Goal: Task Accomplishment & Management: Use online tool/utility

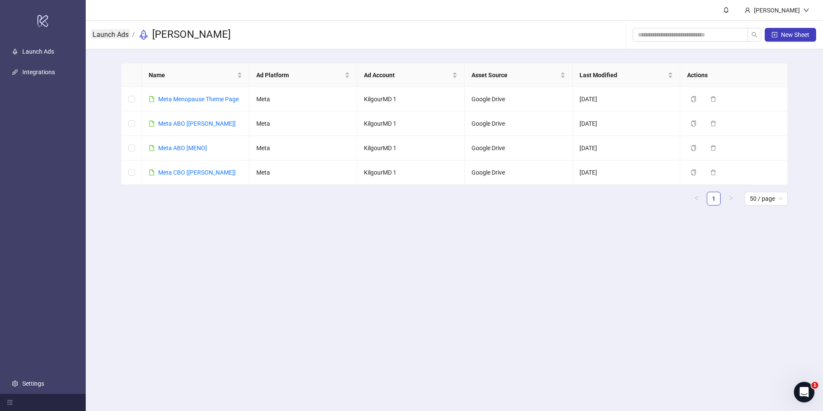
click at [116, 35] on link "Launch Ads" at bounding box center [110, 33] width 39 height 9
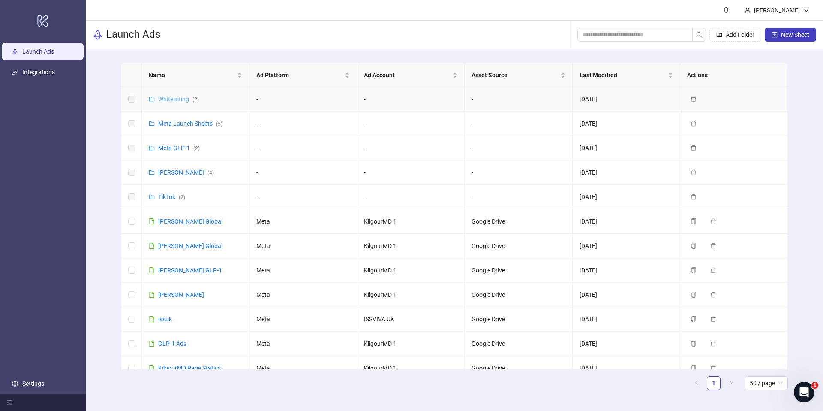
click at [172, 96] on link "Whitelisting ( 2 )" at bounding box center [178, 99] width 41 height 7
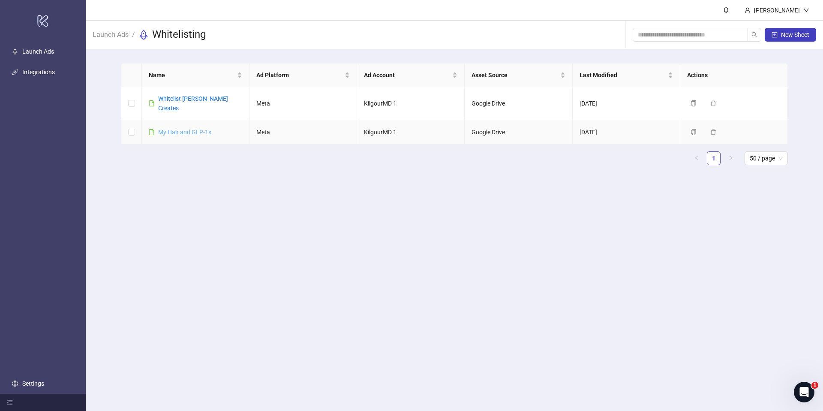
click at [172, 129] on link "​My Hair and GLP-1s" at bounding box center [184, 132] width 53 height 7
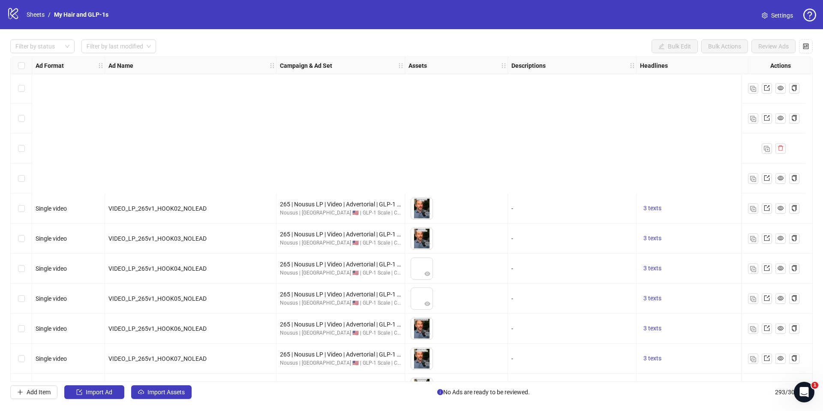
scroll to position [8486, 0]
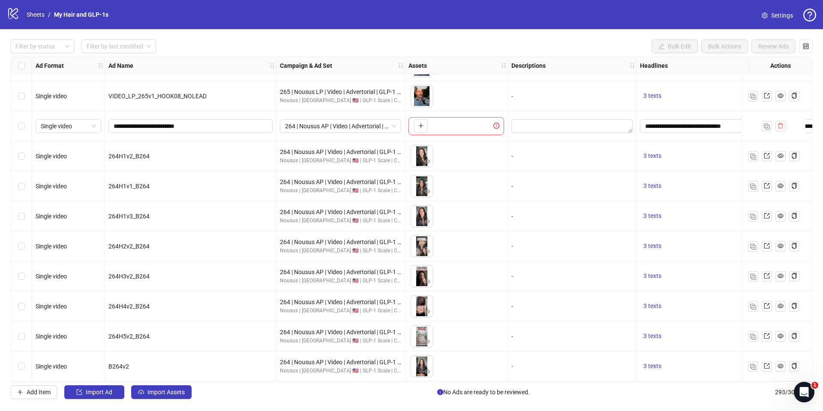
click at [40, 18] on link "Sheets" at bounding box center [35, 14] width 21 height 9
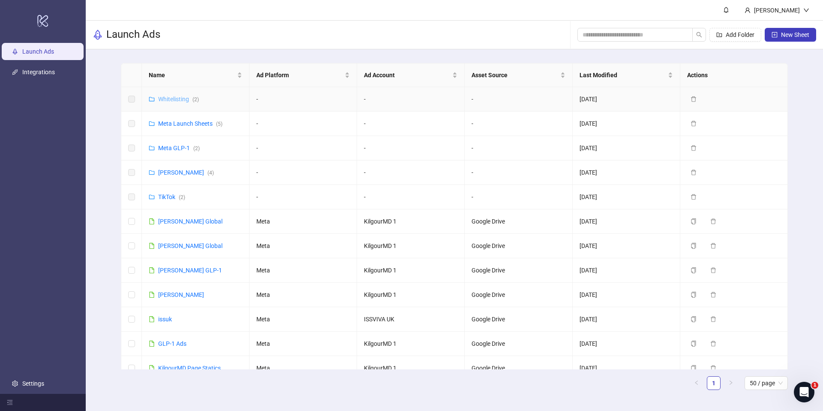
click at [170, 100] on link "Whitelisting ( 2 )" at bounding box center [178, 99] width 41 height 7
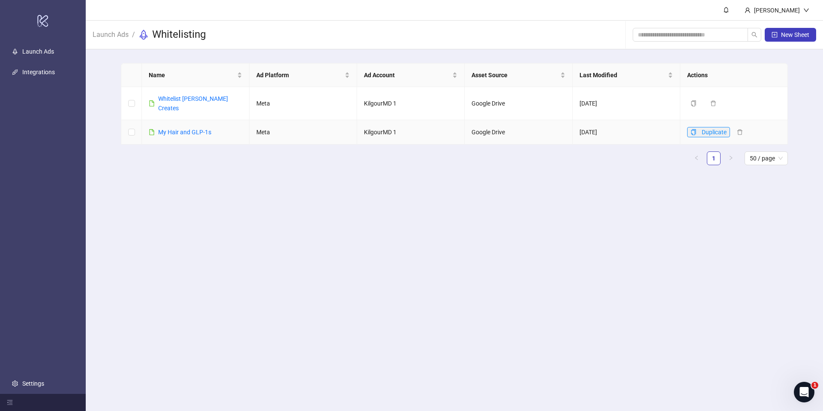
click at [696, 127] on button "Duplicate" at bounding box center [708, 132] width 43 height 10
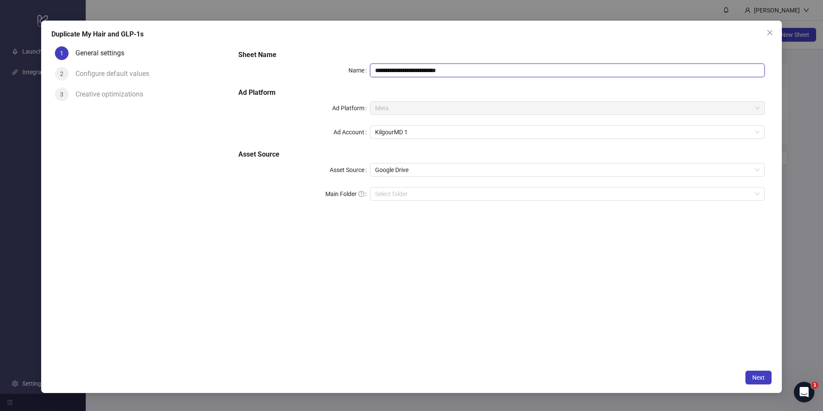
click at [477, 72] on input "**********" at bounding box center [567, 70] width 395 height 14
type input "**********"
click at [753, 371] on button "Next" at bounding box center [758, 377] width 26 height 14
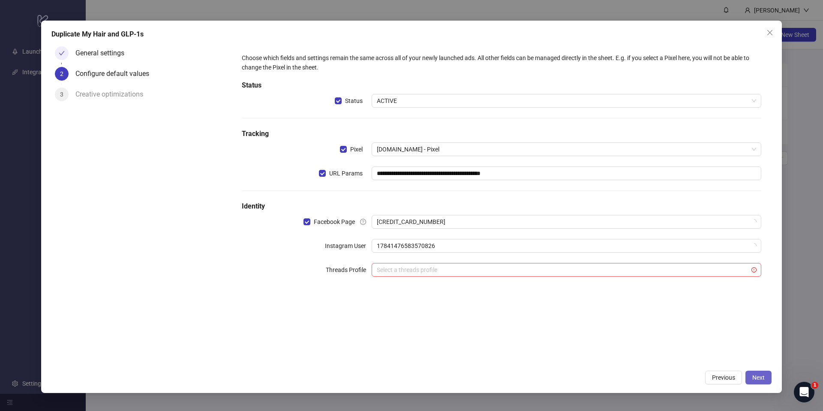
click at [753, 371] on button "Next" at bounding box center [758, 377] width 26 height 14
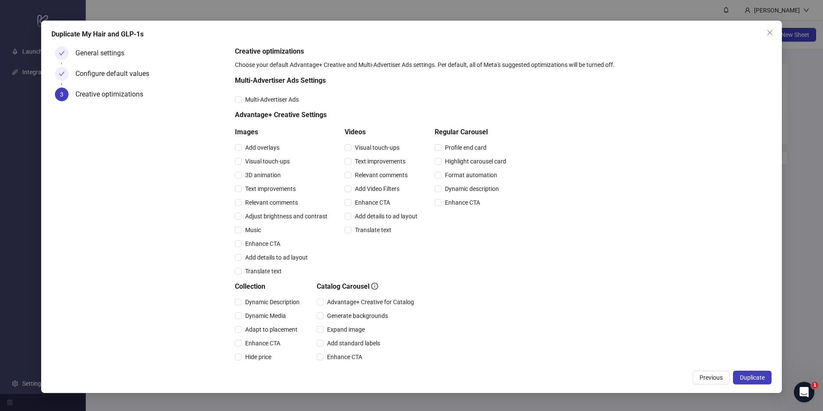
click at [753, 371] on button "Duplicate" at bounding box center [752, 377] width 39 height 14
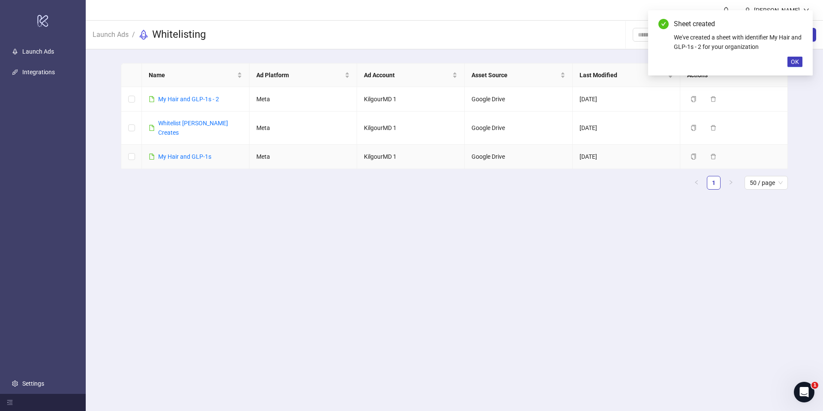
click at [213, 150] on td "​My Hair and GLP-1s" at bounding box center [196, 156] width 108 height 24
click at [193, 153] on link "​My Hair and GLP-1s" at bounding box center [184, 156] width 53 height 7
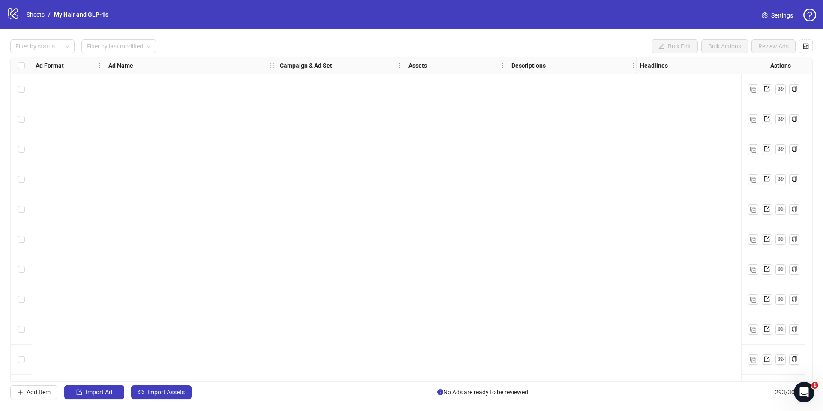
scroll to position [8486, 0]
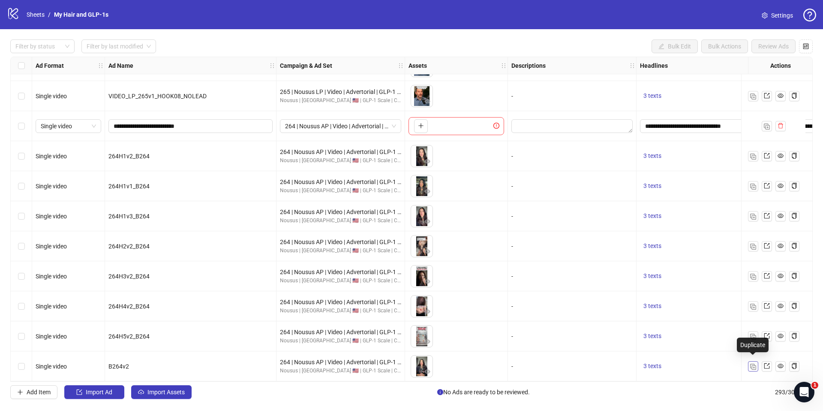
click at [756, 361] on button "button" at bounding box center [753, 366] width 10 height 10
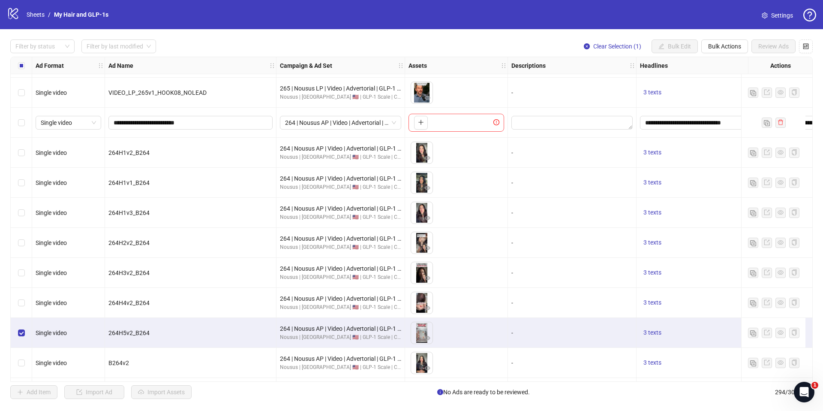
scroll to position [8516, 0]
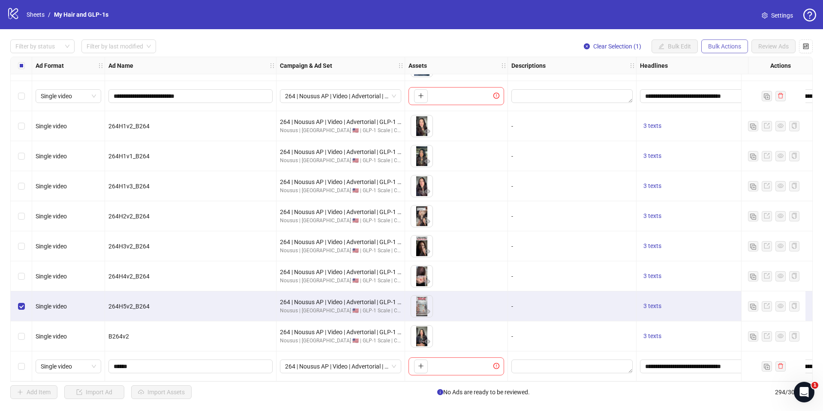
click at [709, 50] on button "Bulk Actions" at bounding box center [724, 46] width 47 height 14
click at [722, 100] on span "Copy to another sheet" at bounding box center [736, 104] width 59 height 9
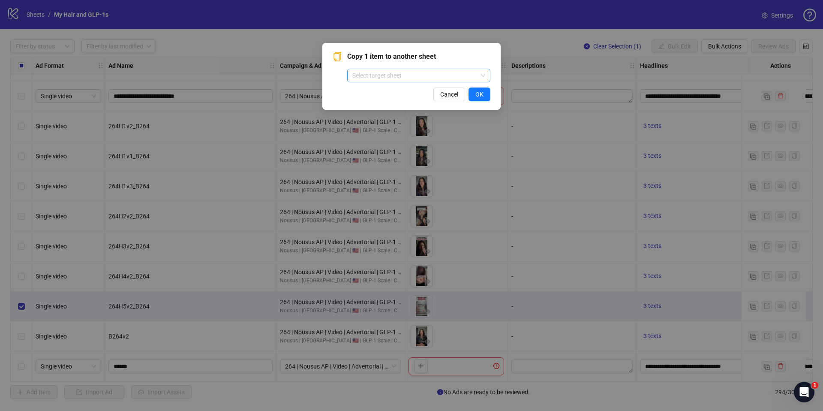
click at [377, 74] on input "search" at bounding box center [414, 75] width 125 height 13
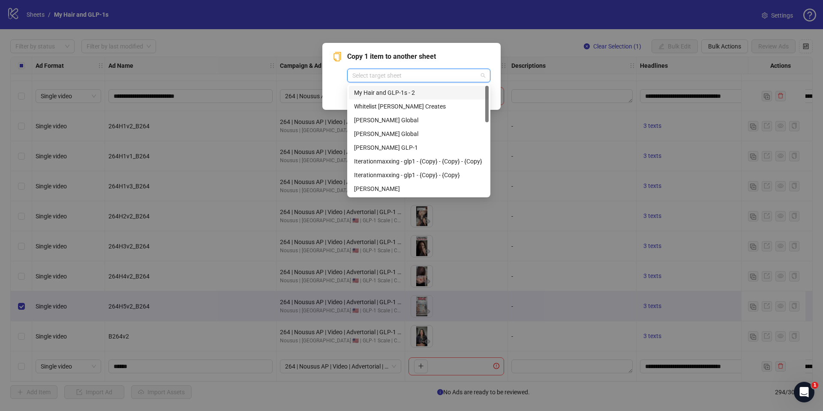
click at [391, 86] on div "​My Hair and GLP-1s - 2" at bounding box center [419, 93] width 140 height 14
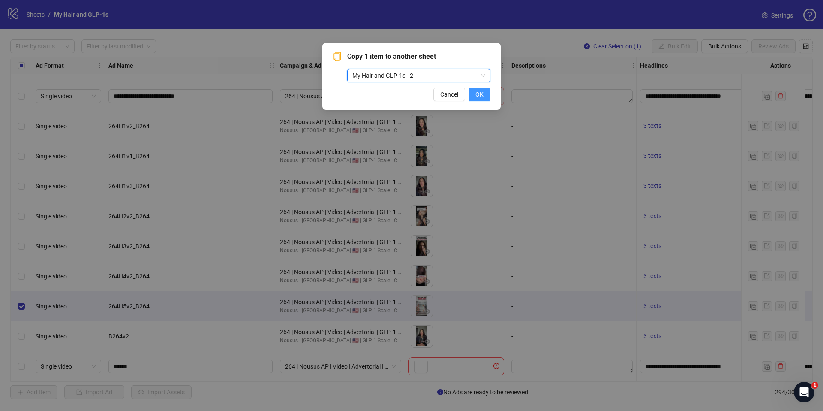
click at [470, 93] on button "OK" at bounding box center [479, 94] width 22 height 14
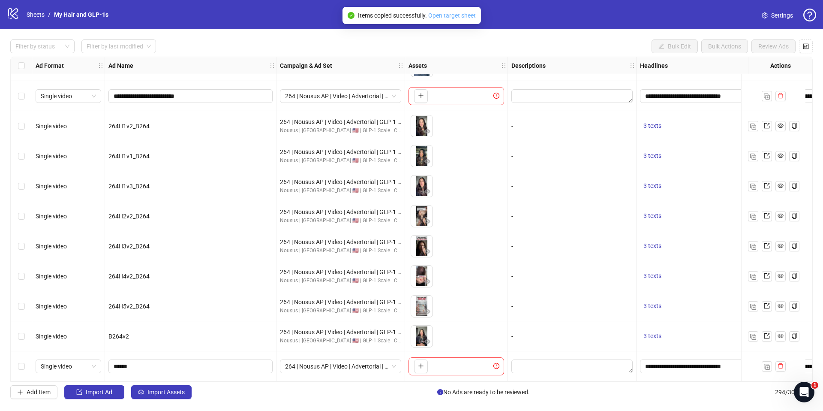
click at [450, 15] on link "Open target sheet" at bounding box center [452, 15] width 48 height 7
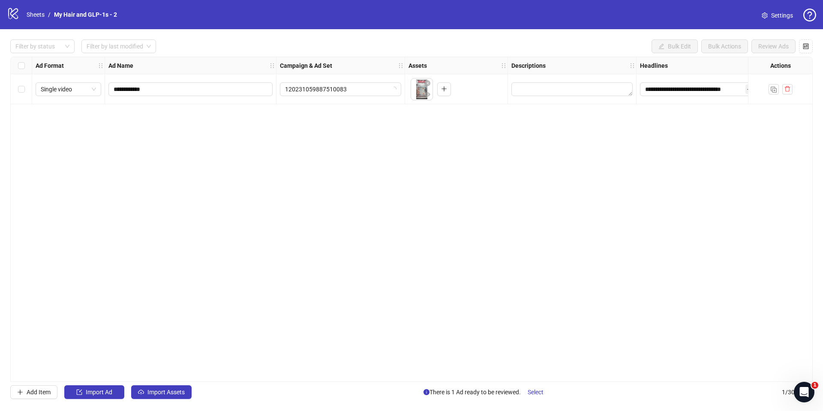
click at [129, 389] on div "Add Item Import Ad Import Assets" at bounding box center [100, 392] width 181 height 14
click at [142, 393] on icon "cloud-upload" at bounding box center [141, 392] width 6 height 6
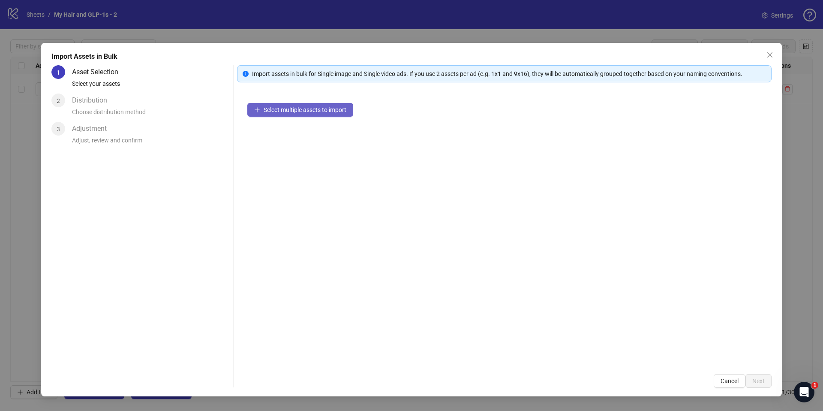
drag, startPoint x: 306, startPoint y: 97, endPoint x: 305, endPoint y: 109, distance: 11.7
click at [306, 102] on div "Select multiple assets to import" at bounding box center [504, 228] width 534 height 271
drag, startPoint x: 307, startPoint y: 112, endPoint x: 315, endPoint y: 116, distance: 8.5
click at [315, 116] on button "Select multiple assets to import" at bounding box center [300, 110] width 106 height 14
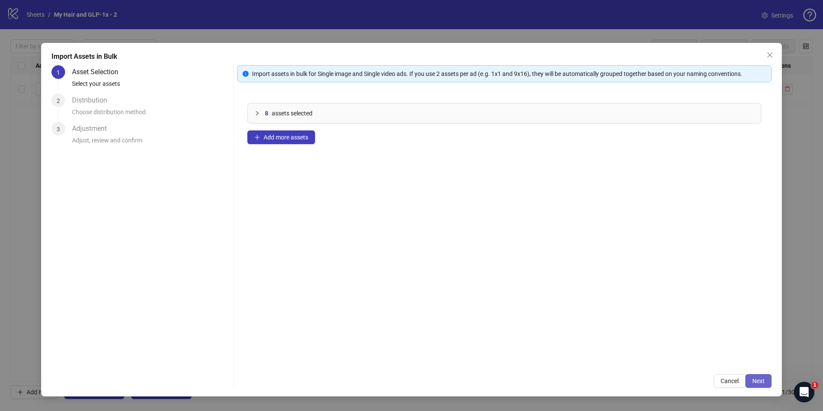
drag, startPoint x: 757, startPoint y: 373, endPoint x: 756, endPoint y: 378, distance: 4.4
click at [756, 378] on button "Next" at bounding box center [758, 381] width 26 height 14
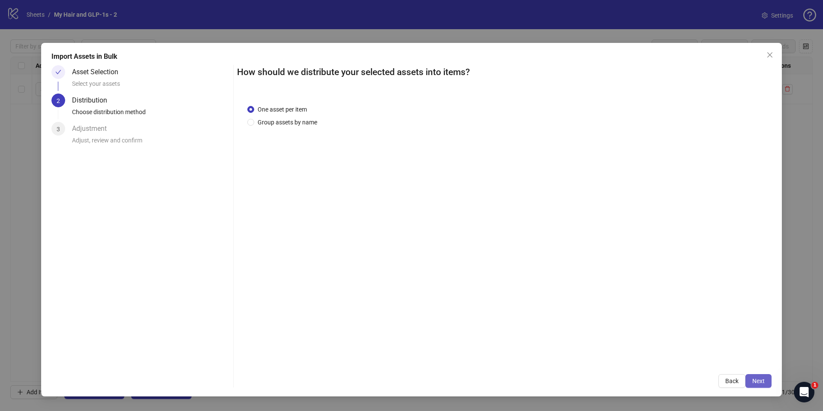
click at [750, 374] on div "Back Next" at bounding box center [504, 381] width 534 height 14
click at [761, 380] on span "Next" at bounding box center [758, 380] width 12 height 7
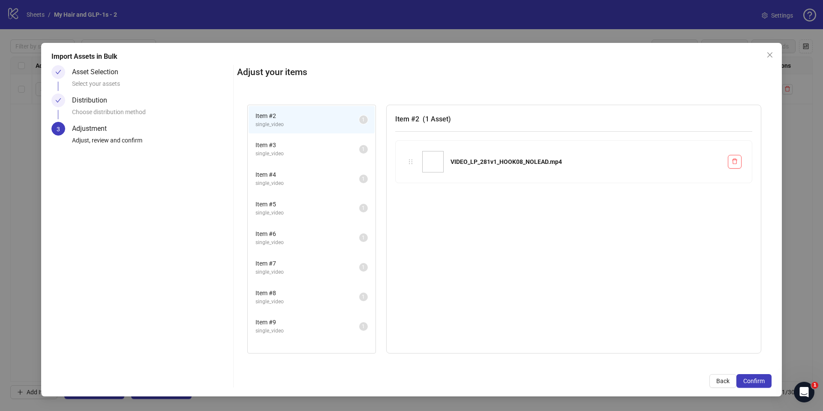
click at [751, 392] on div "Import Assets in Bulk Asset Selection Select your assets Distribution Choose di…" at bounding box center [411, 219] width 741 height 353
click at [754, 377] on button "Confirm" at bounding box center [753, 381] width 35 height 14
click at [762, 375] on div "Import Assets in Bulk Asset Selection Select your assets Distribution Choose di…" at bounding box center [411, 205] width 823 height 411
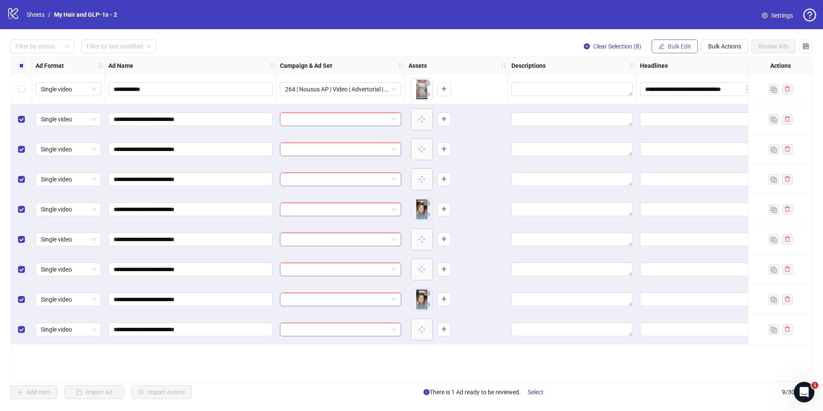
click at [668, 45] on span "Bulk Edit" at bounding box center [679, 46] width 23 height 7
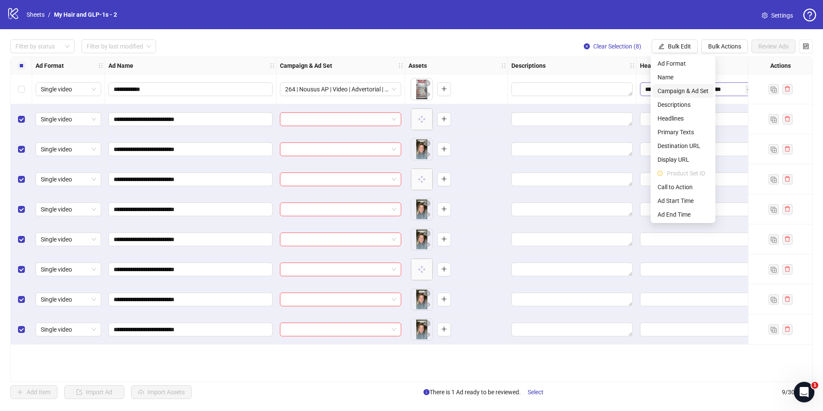
click at [670, 88] on span "Campaign & Ad Set" at bounding box center [682, 90] width 51 height 9
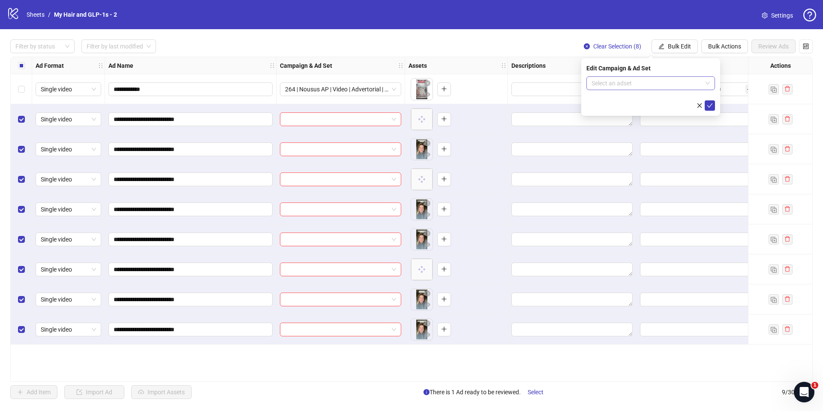
click at [666, 85] on input "search" at bounding box center [646, 83] width 111 height 13
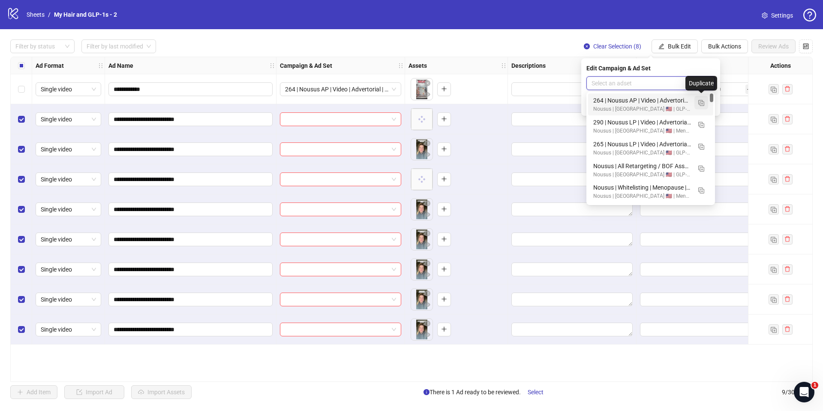
click at [700, 100] on span "button" at bounding box center [701, 102] width 6 height 7
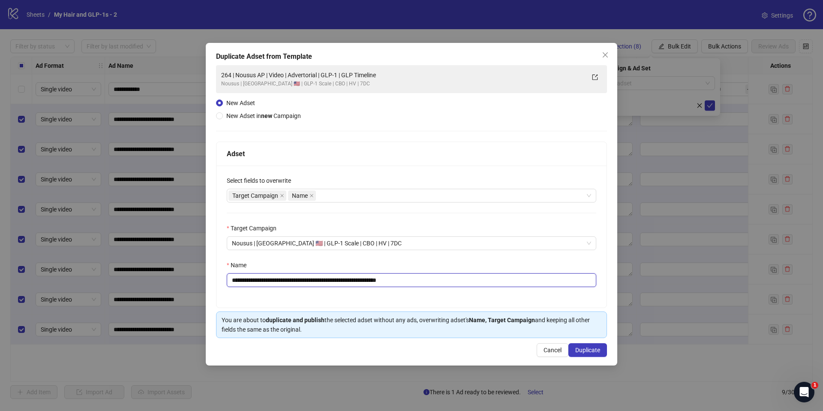
drag, startPoint x: 497, startPoint y: 276, endPoint x: 492, endPoint y: 277, distance: 5.4
click at [499, 271] on div "**********" at bounding box center [411, 273] width 369 height 27
paste input "text"
type input "**********"
click at [579, 348] on span "Duplicate" at bounding box center [587, 349] width 25 height 7
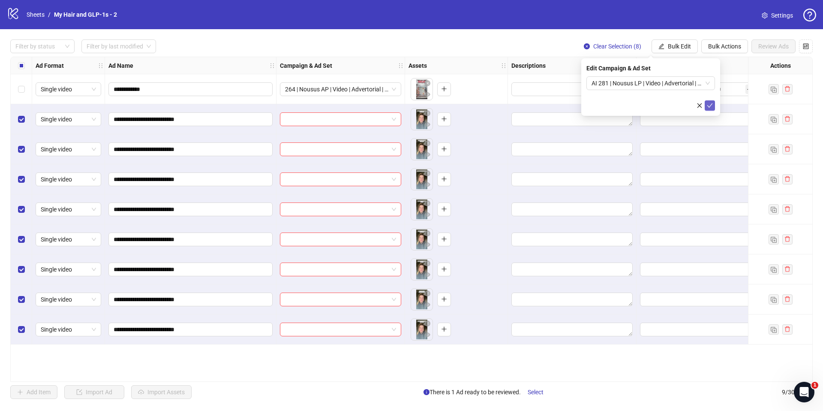
click at [713, 107] on button "submit" at bounding box center [710, 105] width 10 height 10
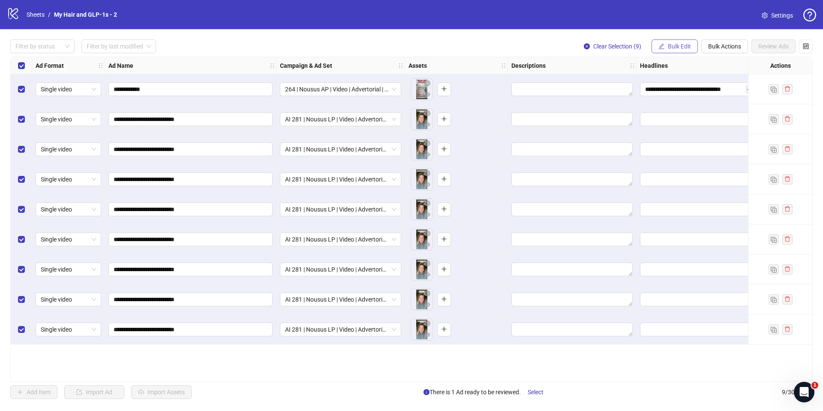
click at [663, 50] on button "Bulk Edit" at bounding box center [674, 46] width 46 height 14
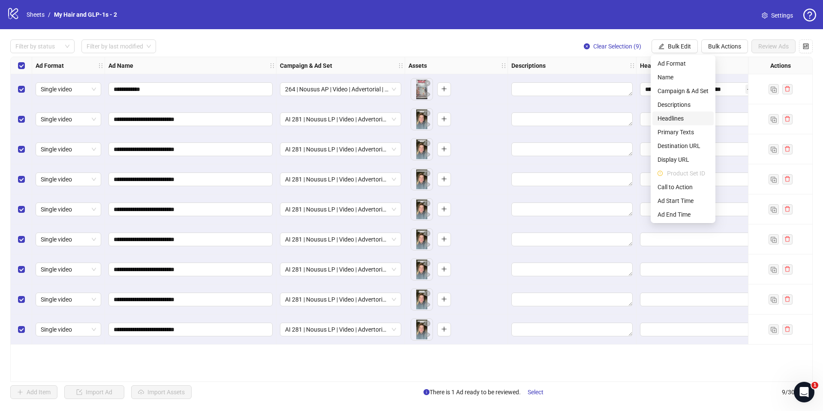
click at [680, 111] on li "Headlines" at bounding box center [682, 118] width 61 height 14
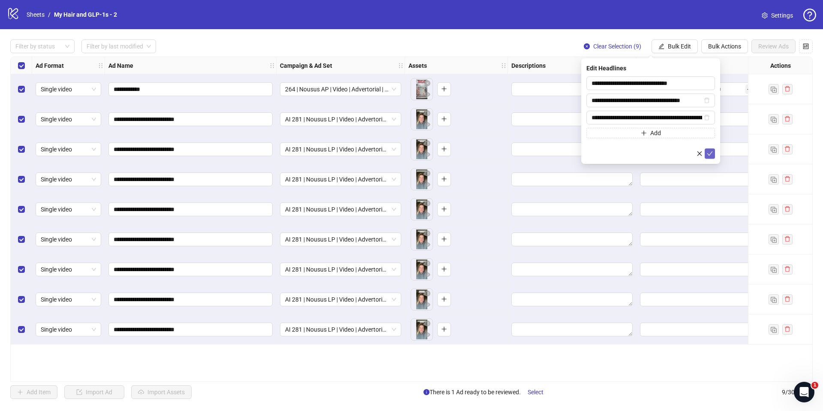
click at [711, 156] on icon "check" at bounding box center [710, 153] width 6 height 6
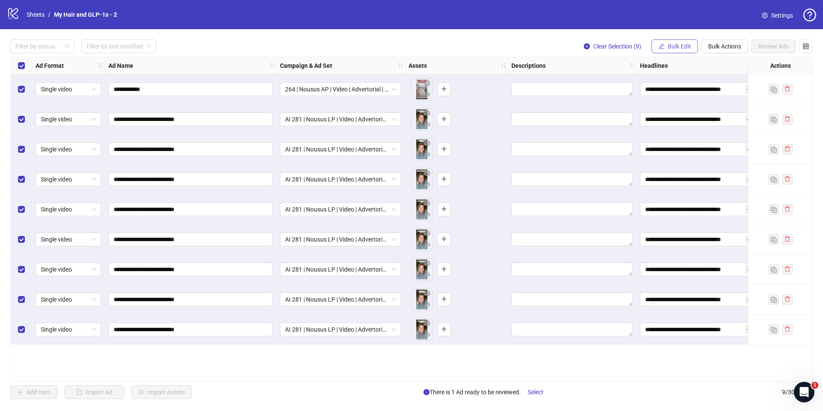
click at [676, 50] on button "Bulk Edit" at bounding box center [674, 46] width 46 height 14
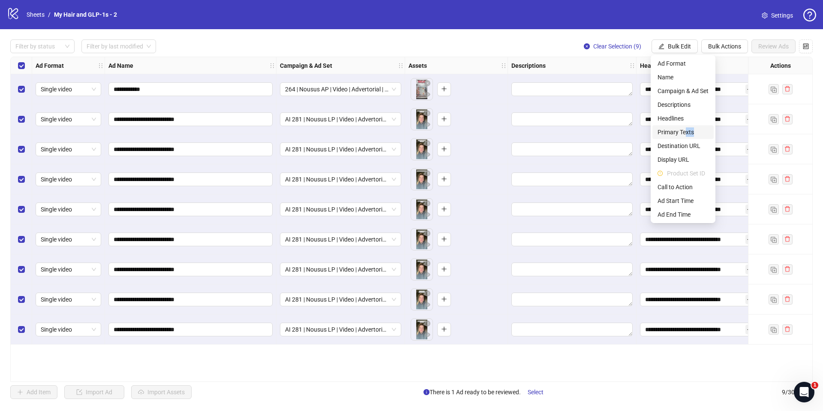
click at [687, 136] on li "Primary Texts" at bounding box center [682, 132] width 61 height 14
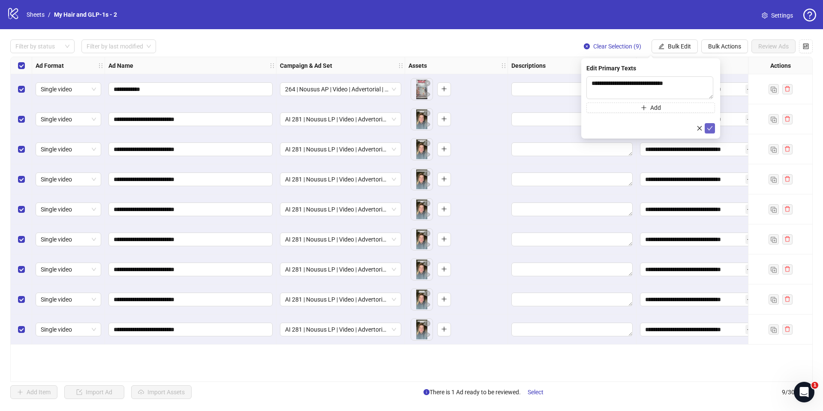
click at [715, 126] on div "**********" at bounding box center [650, 98] width 139 height 80
click at [705, 126] on button "submit" at bounding box center [710, 128] width 10 height 10
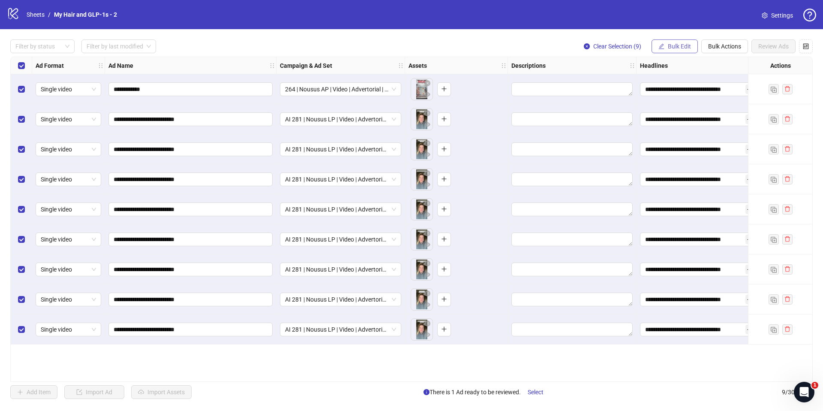
click at [676, 47] on span "Bulk Edit" at bounding box center [679, 46] width 23 height 7
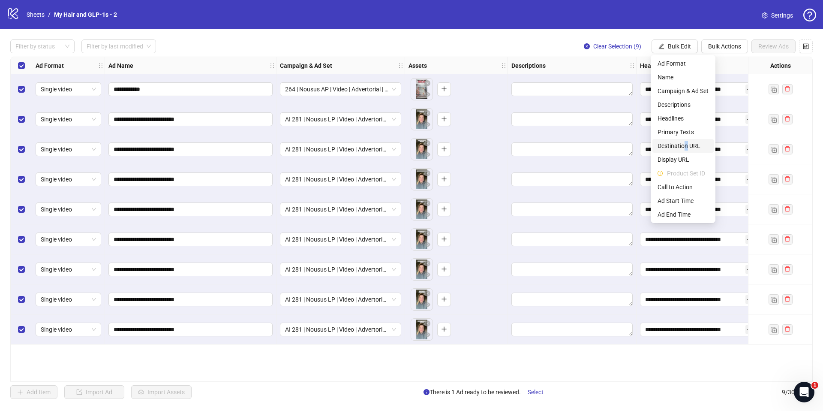
click at [686, 143] on span "Destination URL" at bounding box center [682, 145] width 51 height 9
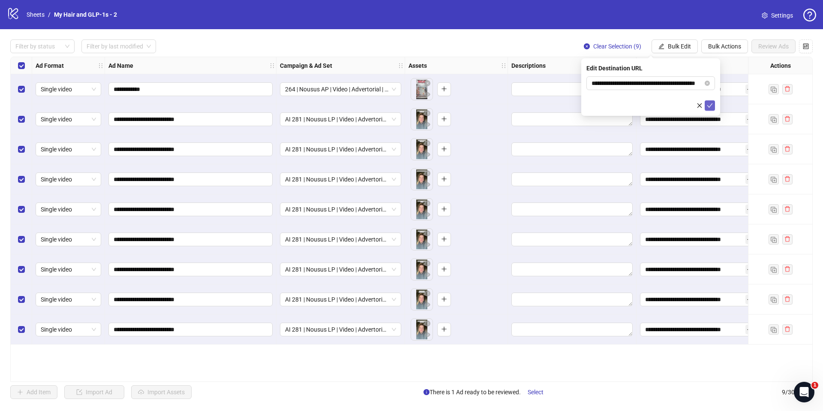
click at [709, 103] on icon "check" at bounding box center [710, 105] width 6 height 6
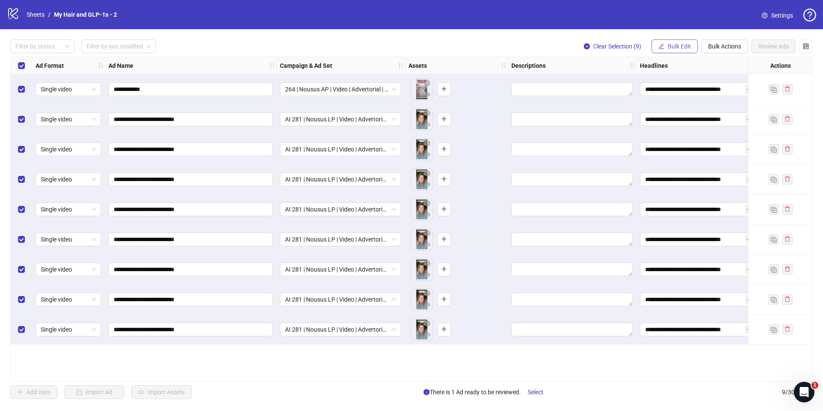
click at [682, 47] on span "Bulk Edit" at bounding box center [679, 46] width 23 height 7
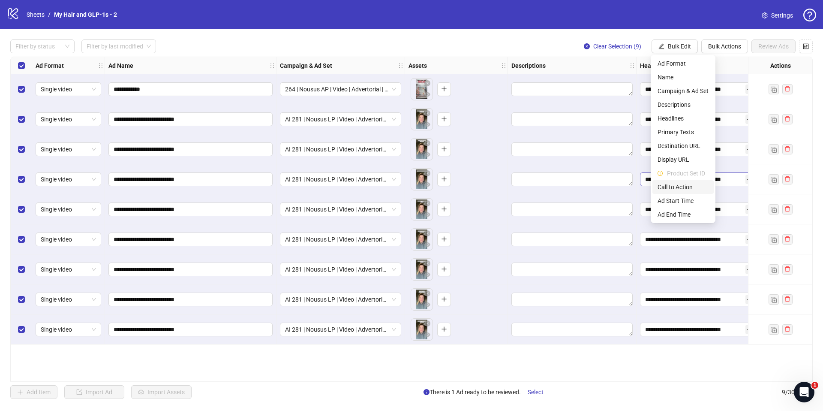
click at [683, 184] on span "Call to Action" at bounding box center [682, 186] width 51 height 9
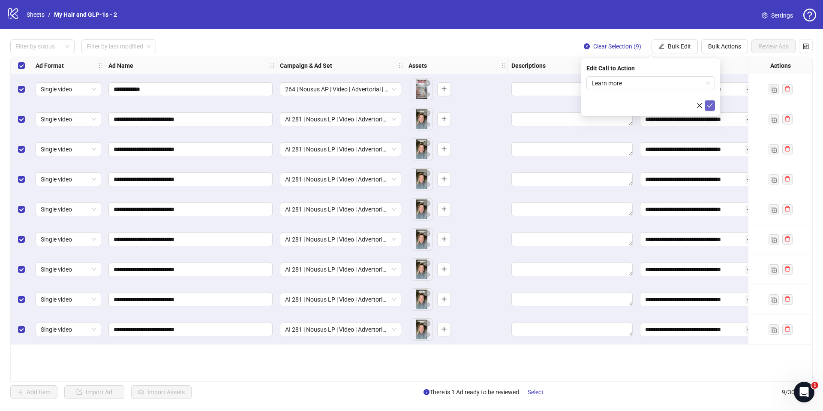
click at [709, 107] on icon "check" at bounding box center [710, 105] width 6 height 6
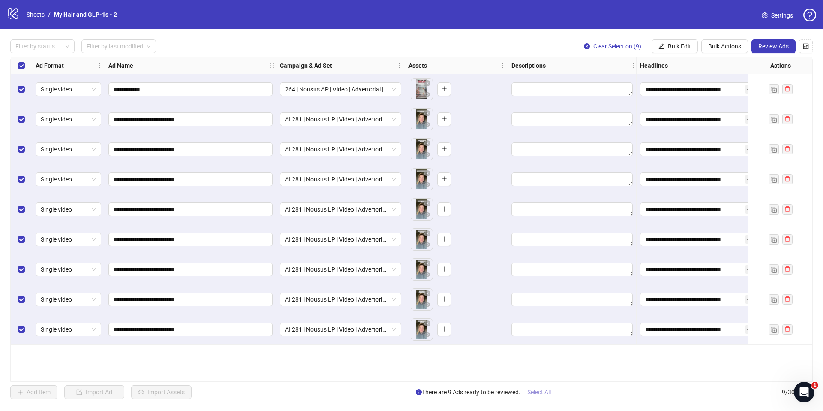
click at [537, 395] on span "Select All" at bounding box center [539, 391] width 24 height 7
click at [26, 89] on div "Select row 1" at bounding box center [21, 89] width 21 height 30
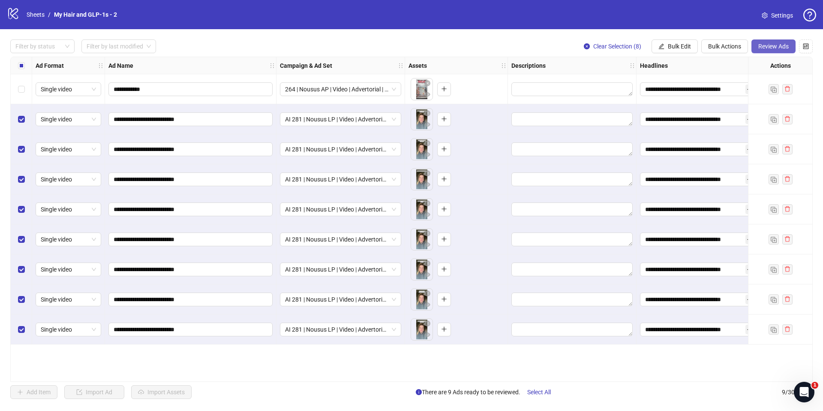
click at [784, 49] on span "Review Ads" at bounding box center [773, 46] width 30 height 7
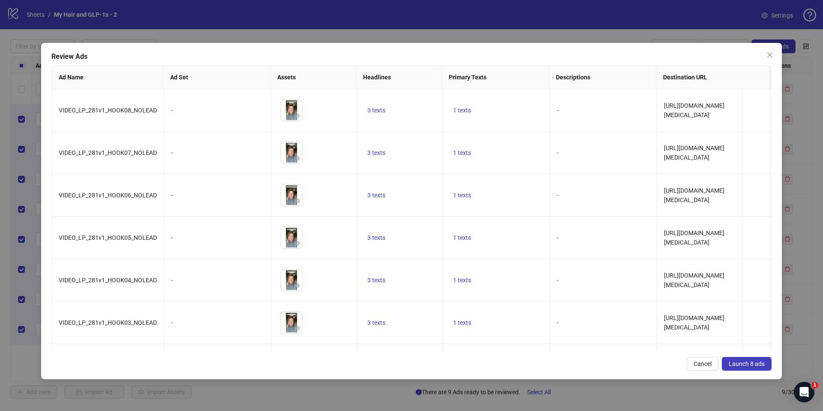
click at [738, 362] on span "Launch 8 ads" at bounding box center [747, 363] width 36 height 7
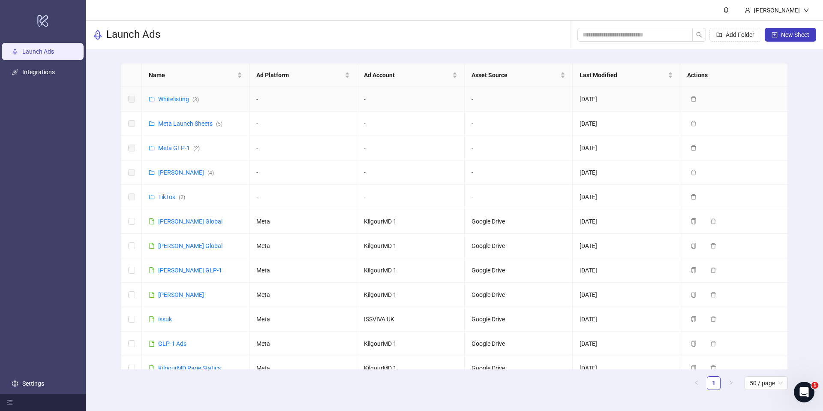
click at [208, 90] on td "Whitelisting ( 3 )" at bounding box center [196, 99] width 108 height 24
click at [198, 108] on td "Whitelisting ( 3 )" at bounding box center [196, 99] width 108 height 24
click at [185, 102] on link "Whitelisting ( 3 )" at bounding box center [178, 99] width 41 height 7
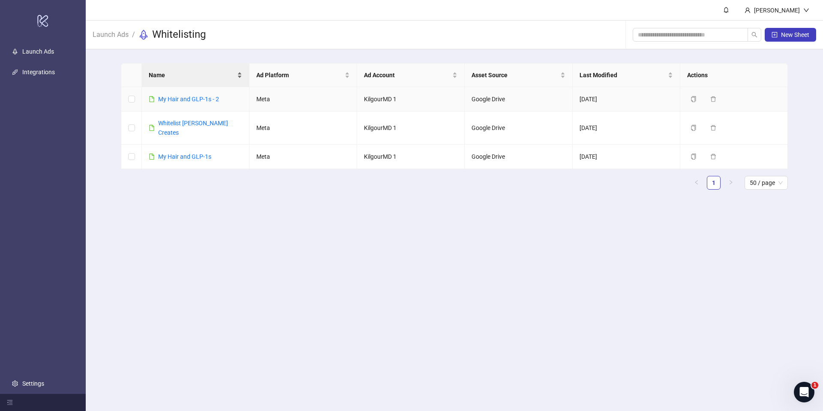
click at [223, 80] on div "Name" at bounding box center [195, 74] width 93 height 9
click at [177, 96] on link "​My Hair and GLP-1s" at bounding box center [184, 99] width 53 height 7
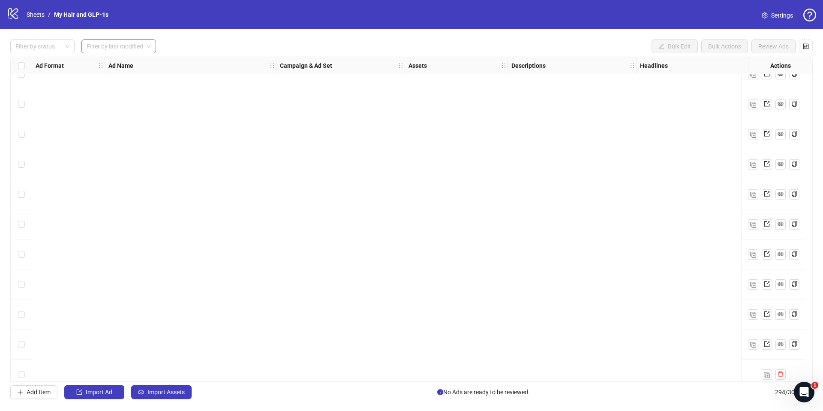
scroll to position [2591, 0]
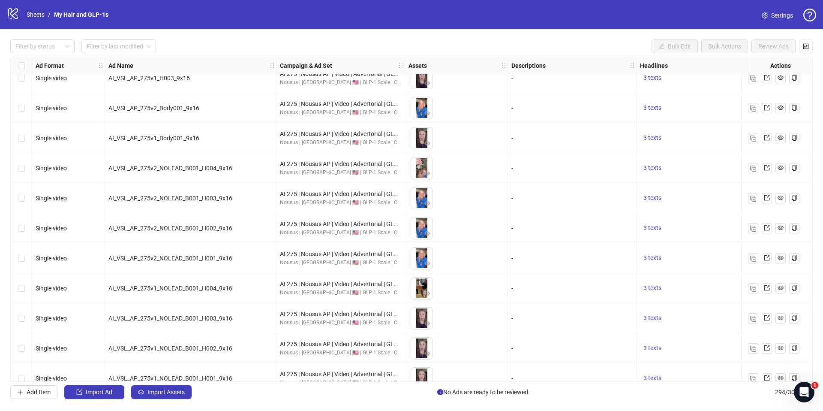
click at [42, 18] on link "Sheets" at bounding box center [35, 14] width 21 height 9
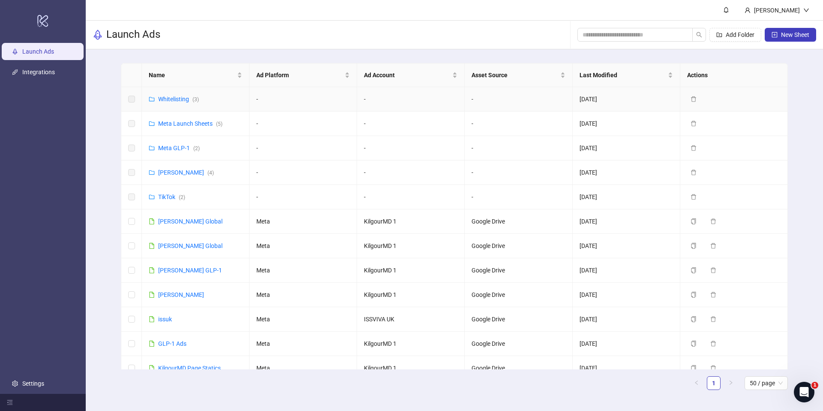
click at [177, 94] on div "Whitelisting ( 3 )" at bounding box center [178, 98] width 41 height 9
click at [177, 102] on div "Whitelisting ( 3 )" at bounding box center [178, 98] width 41 height 9
click at [180, 99] on link "Whitelisting ( 3 )" at bounding box center [178, 99] width 41 height 7
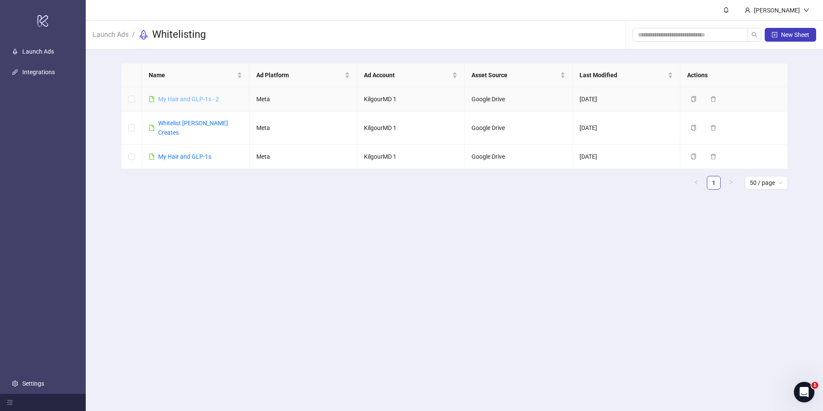
click at [184, 98] on link "​My Hair and GLP-1s - 2" at bounding box center [188, 99] width 61 height 7
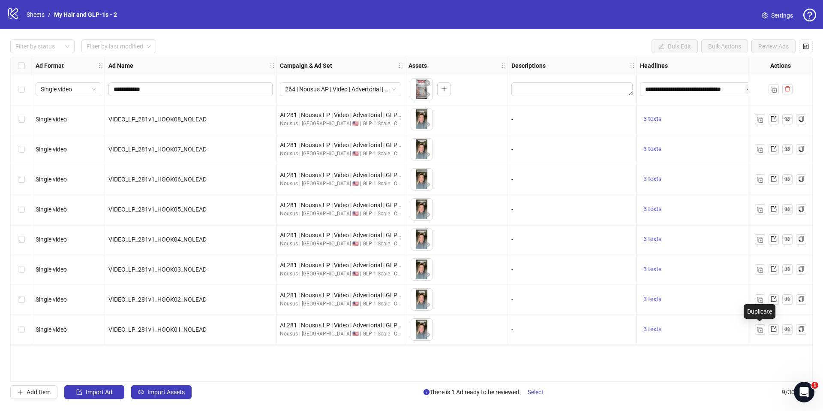
click at [757, 336] on div at bounding box center [780, 329] width 64 height 30
drag, startPoint x: 752, startPoint y: 326, endPoint x: 750, endPoint y: 335, distance: 9.5
click at [752, 326] on div at bounding box center [780, 329] width 64 height 30
click at [756, 327] on button "button" at bounding box center [760, 329] width 10 height 10
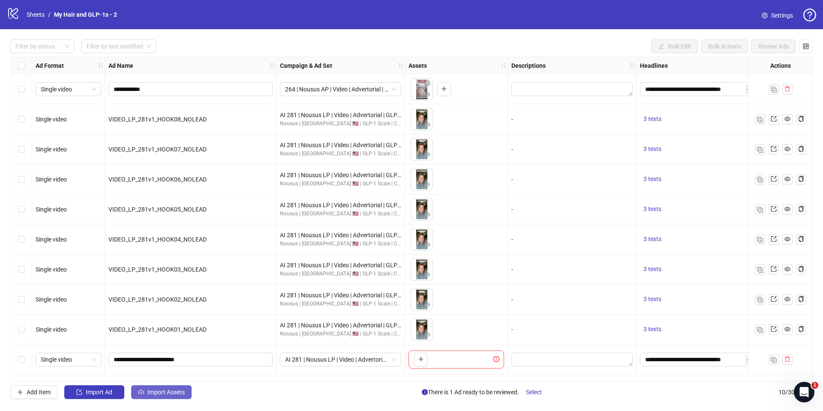
click at [162, 390] on span "Import Assets" at bounding box center [165, 391] width 37 height 7
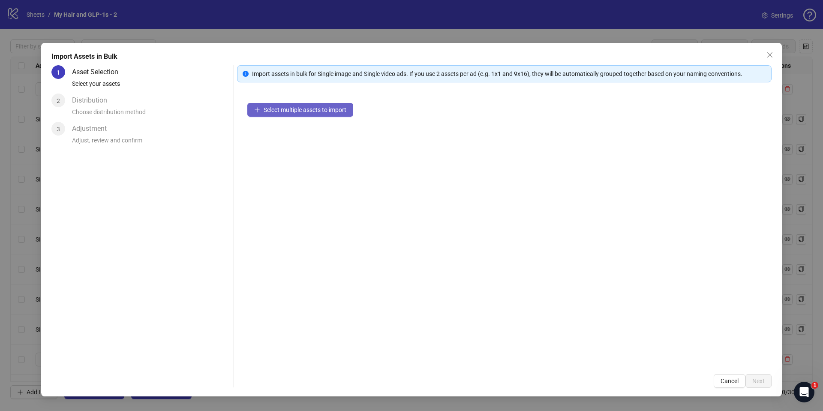
click at [283, 109] on span "Select multiple assets to import" at bounding box center [305, 109] width 83 height 7
click at [309, 113] on button "Select multiple assets to import" at bounding box center [300, 110] width 106 height 14
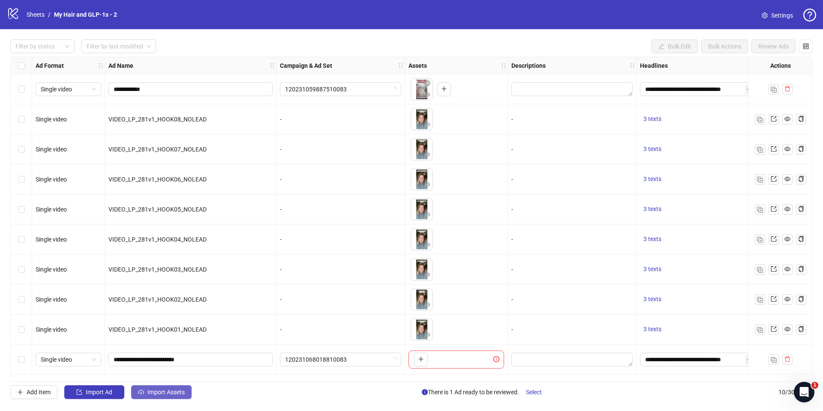
click at [161, 386] on button "Import Assets" at bounding box center [161, 392] width 60 height 14
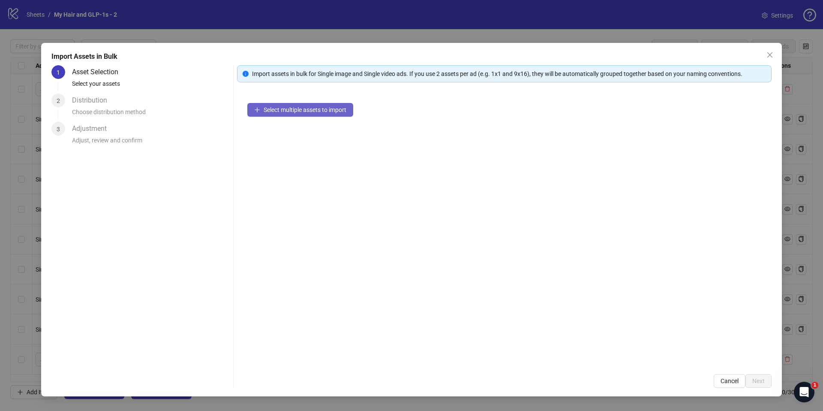
click at [306, 111] on span "Select multiple assets to import" at bounding box center [305, 109] width 83 height 7
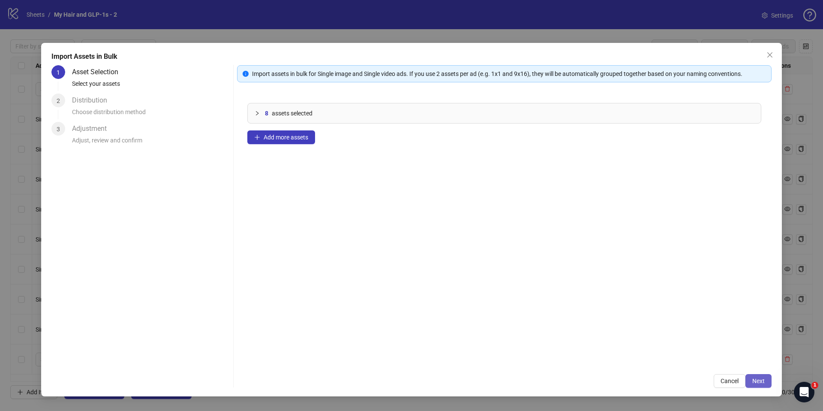
click at [752, 378] on span "Next" at bounding box center [758, 380] width 12 height 7
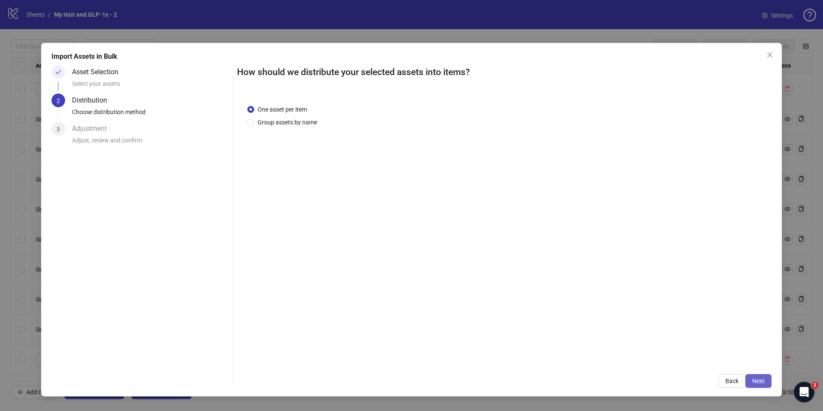
click at [756, 378] on span "Next" at bounding box center [758, 380] width 12 height 7
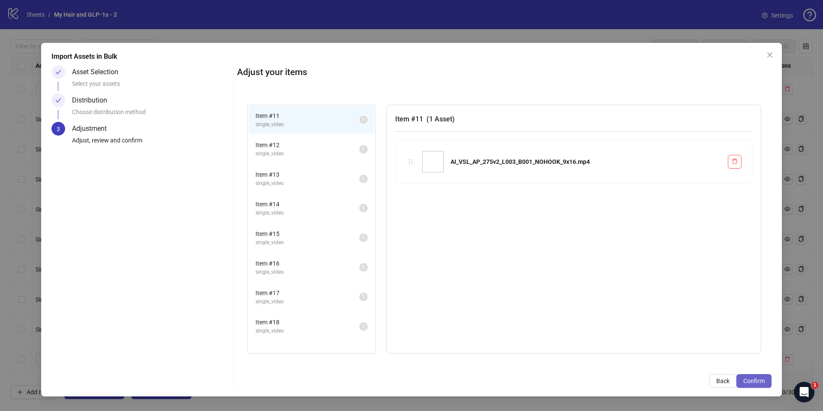
click at [755, 380] on span "Confirm" at bounding box center [753, 380] width 21 height 7
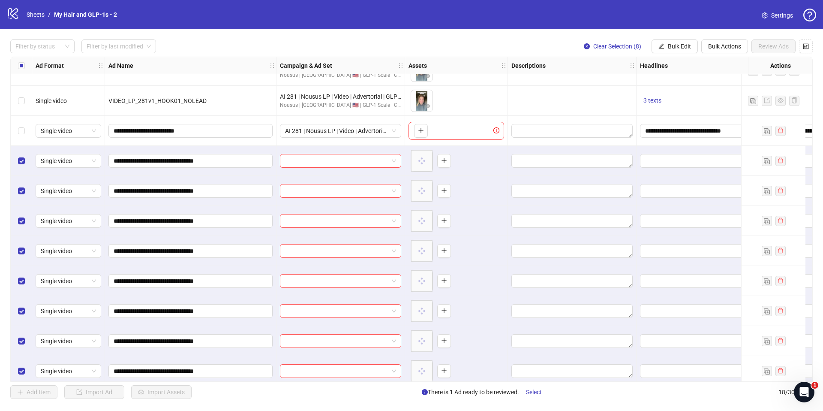
scroll to position [237, 0]
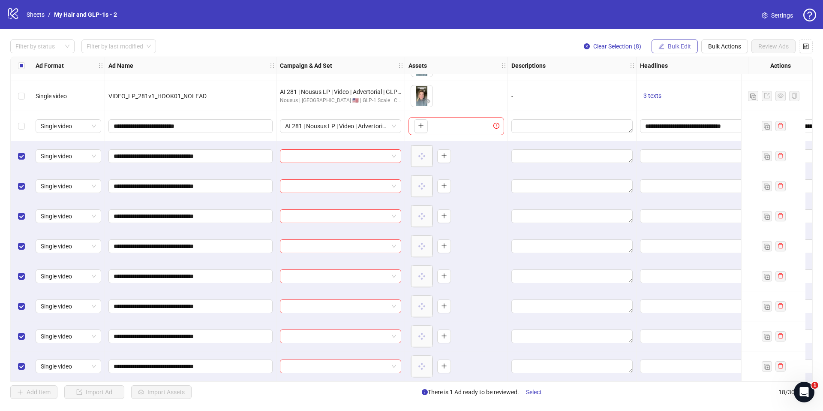
click at [690, 48] on button "Bulk Edit" at bounding box center [674, 46] width 46 height 14
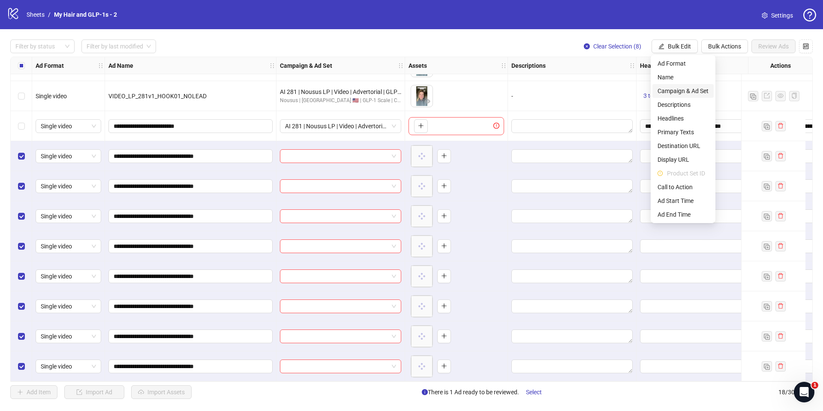
click at [680, 90] on span "Campaign & Ad Set" at bounding box center [682, 90] width 51 height 9
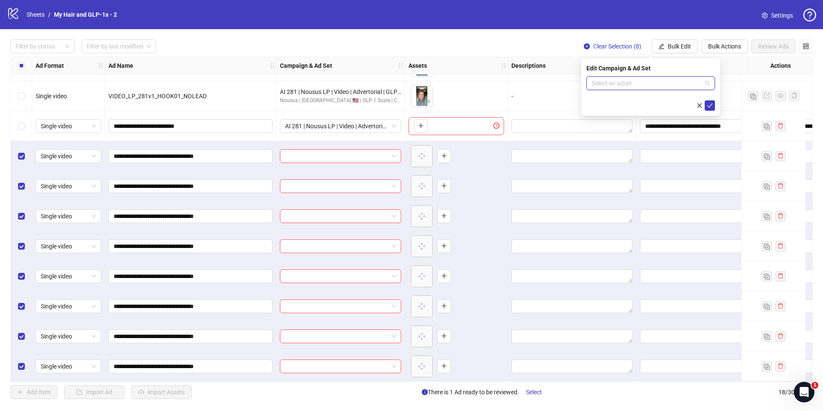
click at [669, 84] on input "search" at bounding box center [646, 83] width 111 height 13
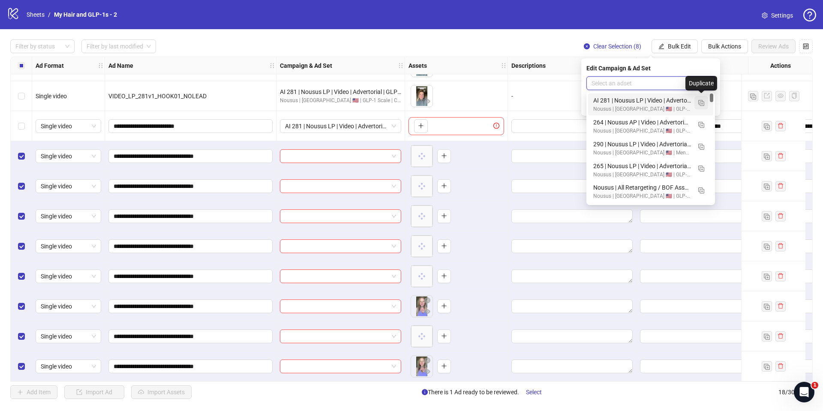
click at [702, 102] on img "button" at bounding box center [701, 103] width 6 height 6
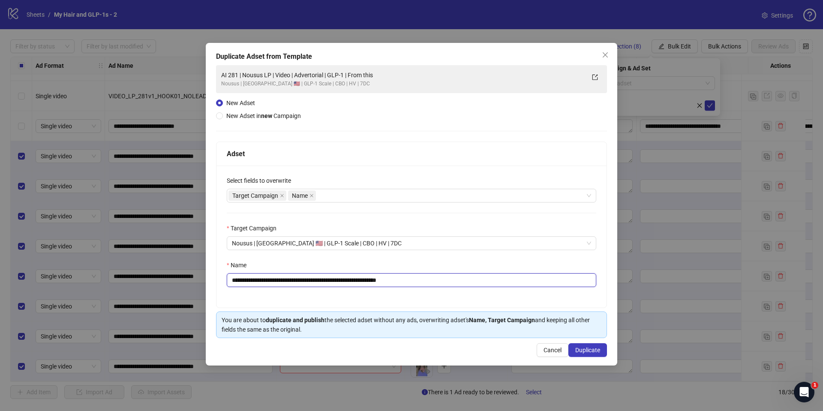
click at [522, 279] on input "**********" at bounding box center [411, 280] width 369 height 14
paste input "text"
paste input "**********"
type input "**********"
click at [573, 343] on button "Duplicate" at bounding box center [587, 350] width 39 height 14
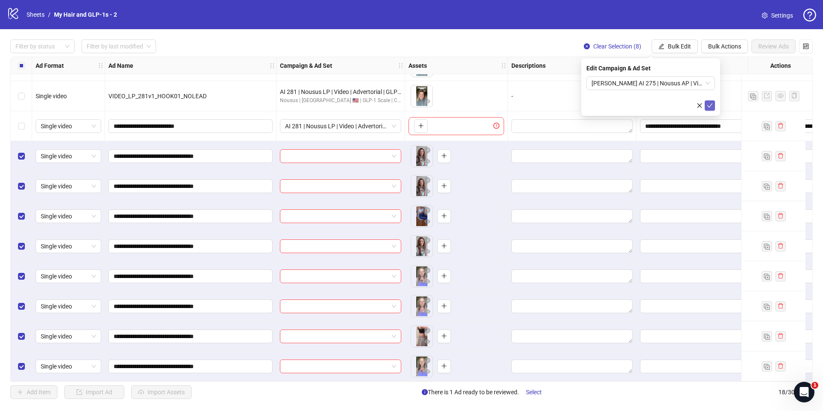
click at [707, 107] on icon "check" at bounding box center [710, 105] width 6 height 6
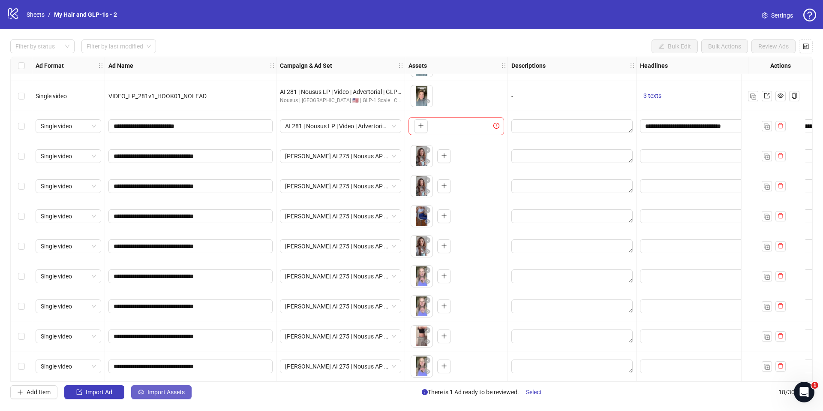
click at [189, 394] on button "Import Assets" at bounding box center [161, 392] width 60 height 14
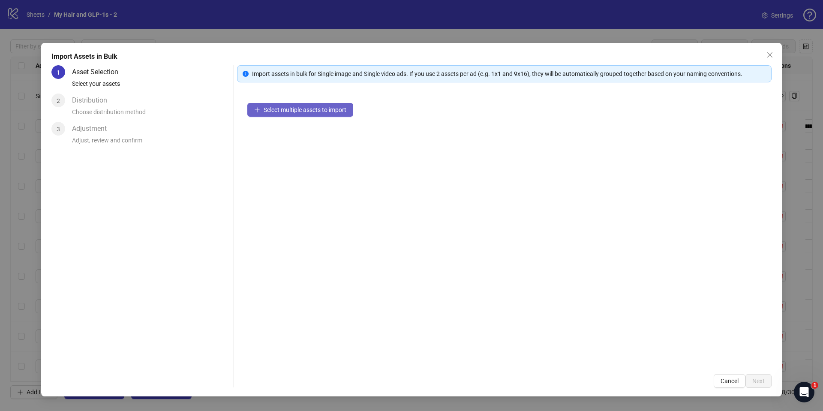
click at [328, 100] on div "Select multiple assets to import" at bounding box center [504, 228] width 534 height 271
click at [328, 108] on span "Select multiple assets to import" at bounding box center [305, 109] width 83 height 7
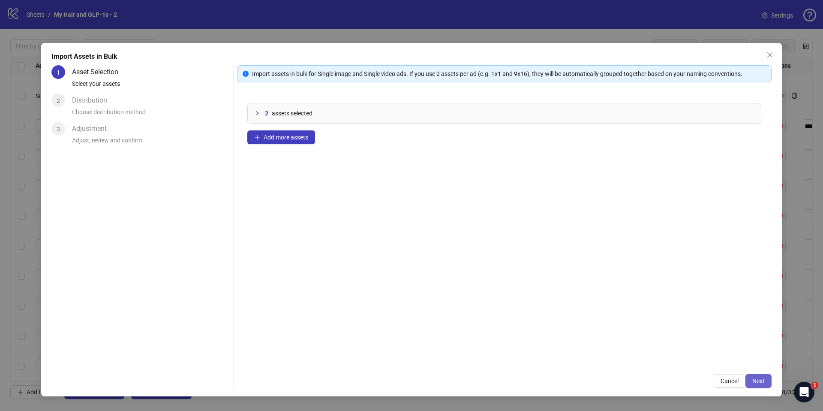
click at [755, 378] on span "Next" at bounding box center [758, 380] width 12 height 7
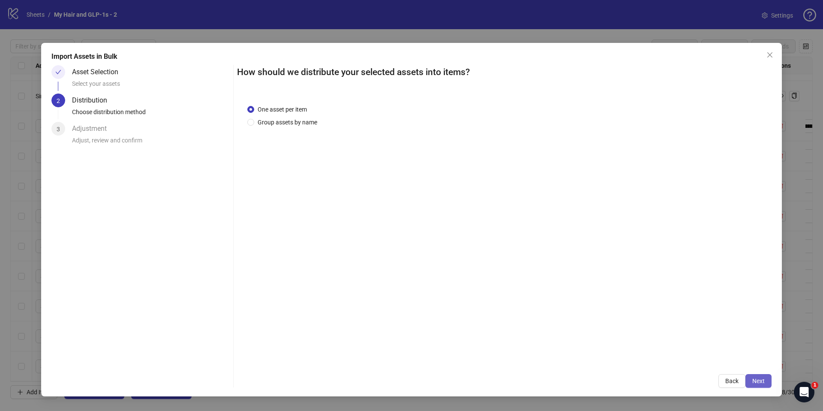
click at [759, 379] on span "Next" at bounding box center [758, 380] width 12 height 7
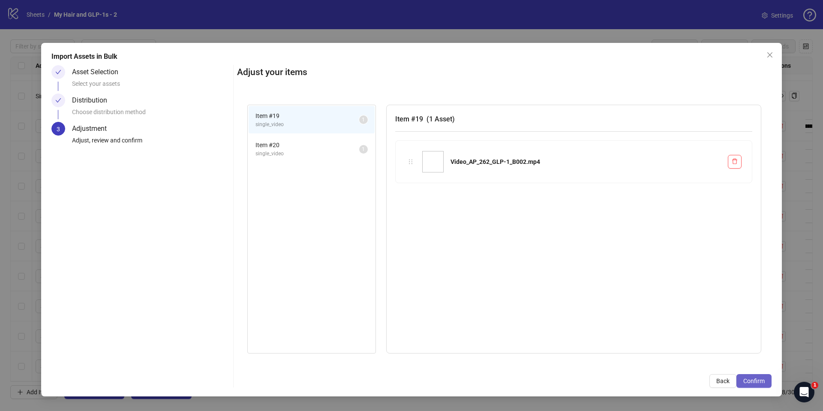
click at [756, 383] on span "Confirm" at bounding box center [753, 380] width 21 height 7
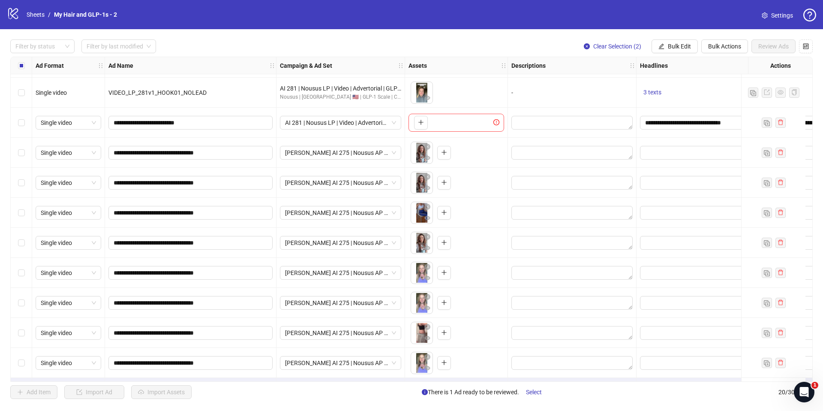
scroll to position [297, 0]
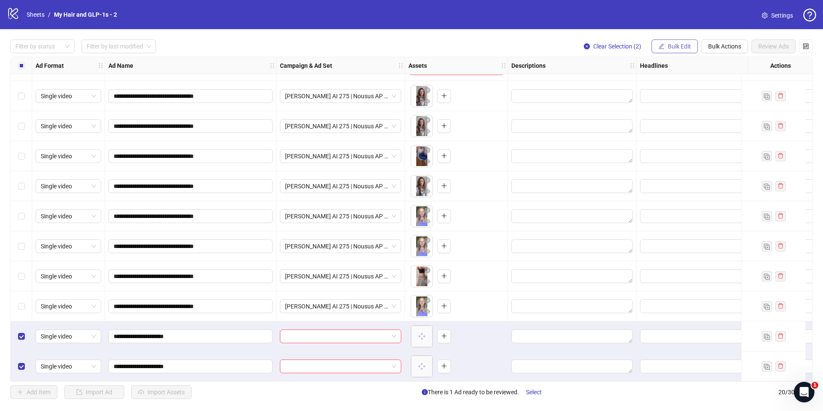
click at [670, 45] on span "Bulk Edit" at bounding box center [679, 46] width 23 height 7
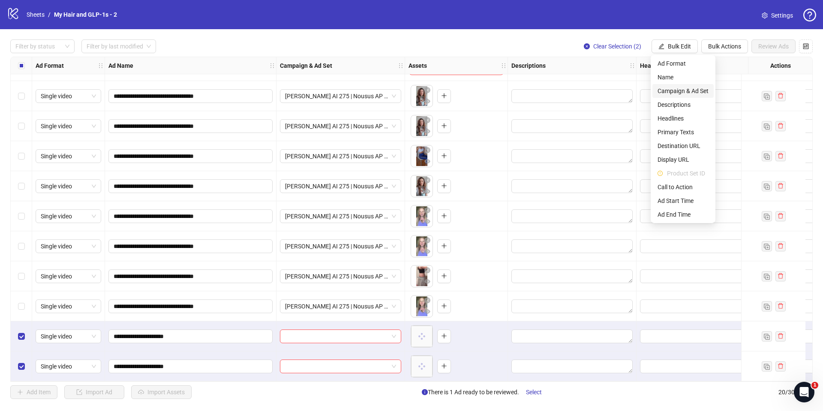
click at [681, 94] on span "Campaign & Ad Set" at bounding box center [682, 90] width 51 height 9
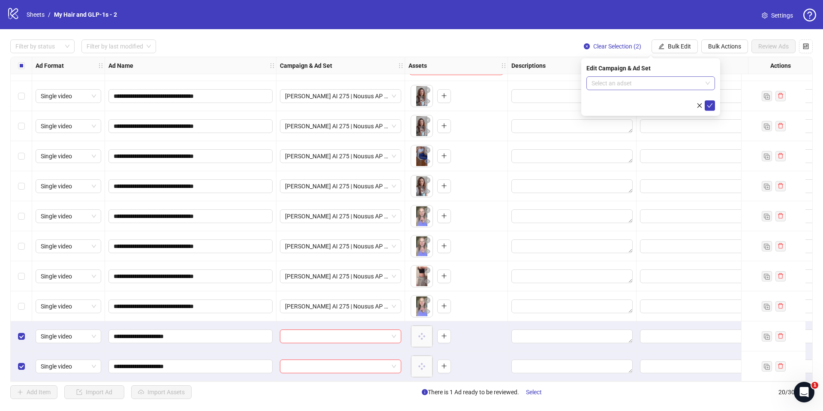
click at [654, 79] on input "search" at bounding box center [646, 83] width 111 height 13
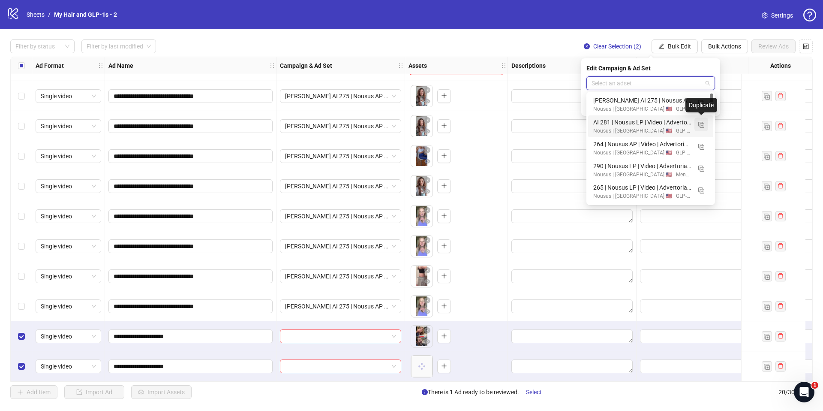
click at [698, 122] on img "button" at bounding box center [701, 125] width 6 height 6
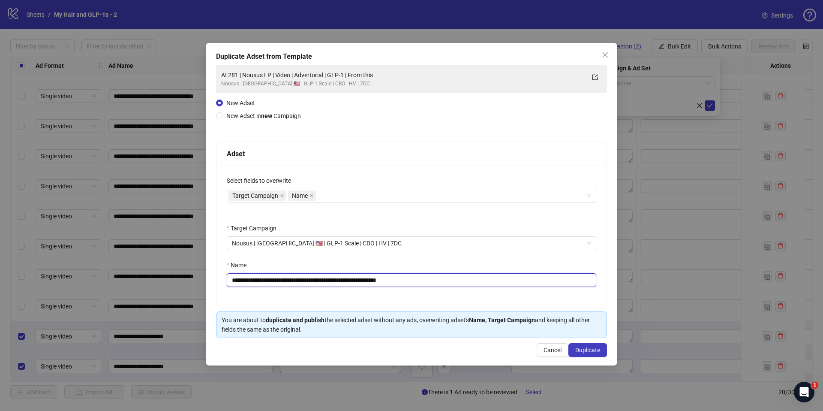
click at [559, 277] on input "**********" at bounding box center [411, 280] width 369 height 14
paste input "text"
type input "**********"
click at [593, 351] on span "Duplicate" at bounding box center [587, 349] width 25 height 7
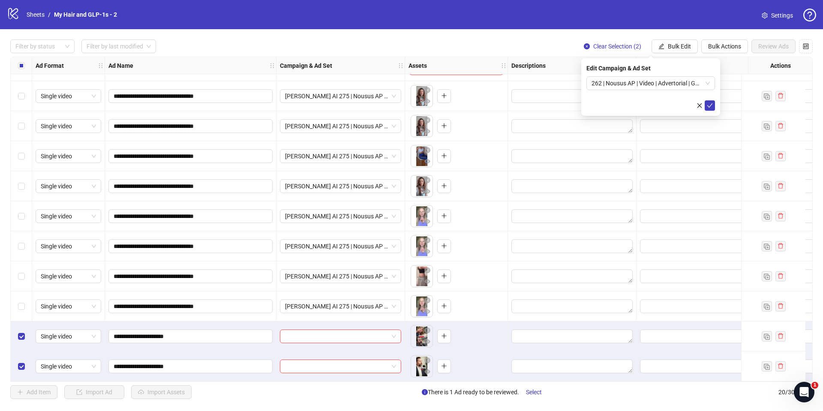
click at [710, 108] on span "submit" at bounding box center [710, 105] width 6 height 7
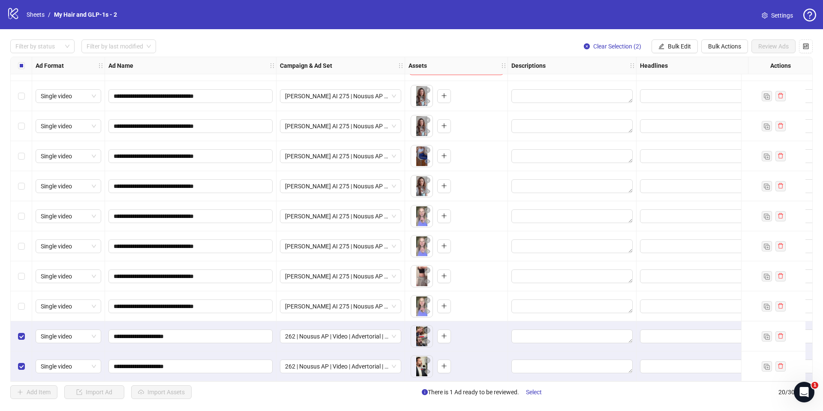
click at [26, 69] on div "Select all rows" at bounding box center [21, 65] width 21 height 17
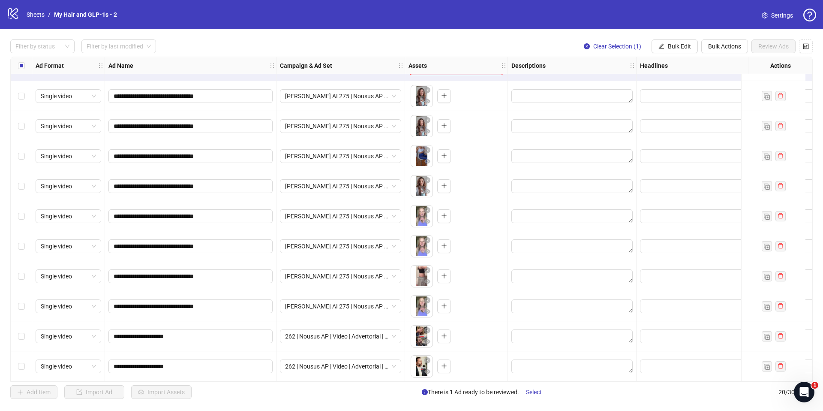
click at [21, 357] on div "Select row 20" at bounding box center [21, 366] width 21 height 30
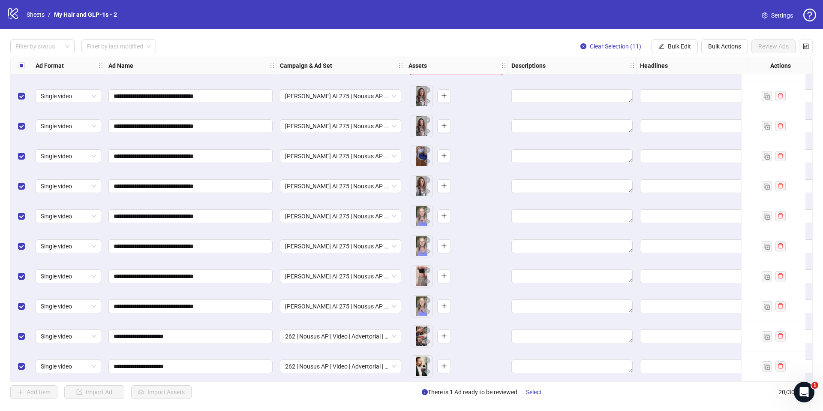
drag, startPoint x: 679, startPoint y: 51, endPoint x: 678, endPoint y: 56, distance: 4.9
click at [679, 52] on button "Bulk Edit" at bounding box center [674, 46] width 46 height 14
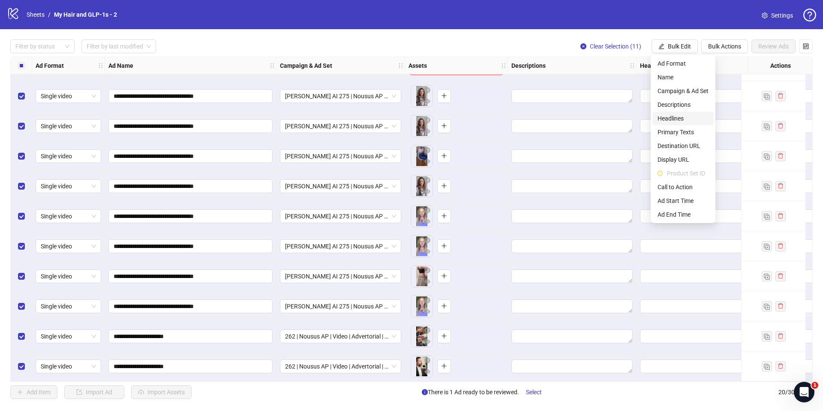
click at [683, 114] on span "Headlines" at bounding box center [682, 118] width 51 height 9
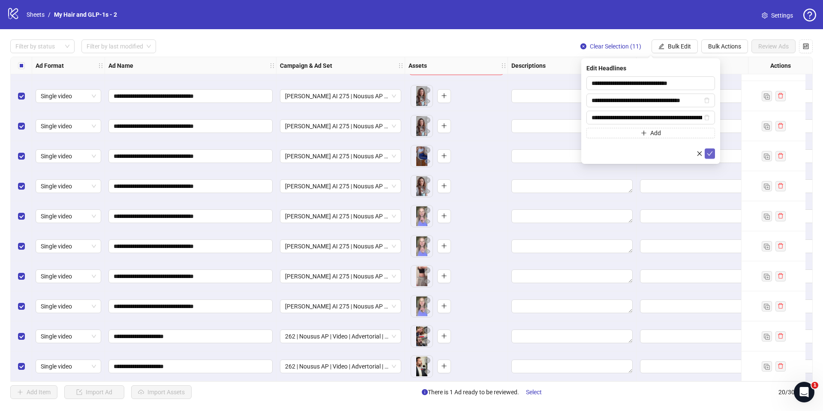
click at [711, 148] on button "submit" at bounding box center [710, 153] width 10 height 10
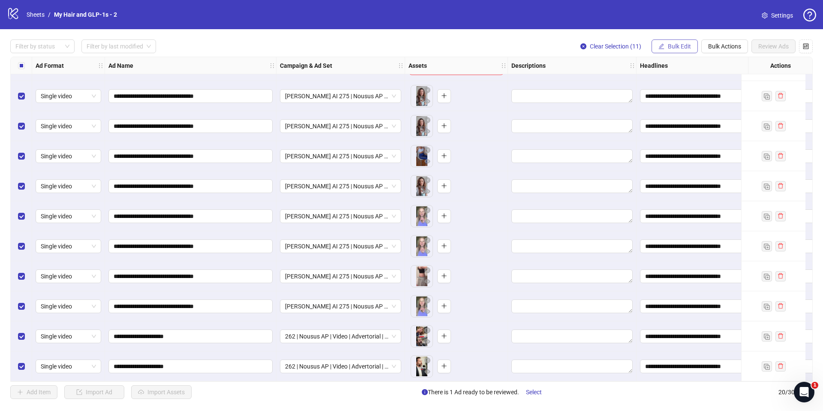
click at [681, 45] on span "Bulk Edit" at bounding box center [679, 46] width 23 height 7
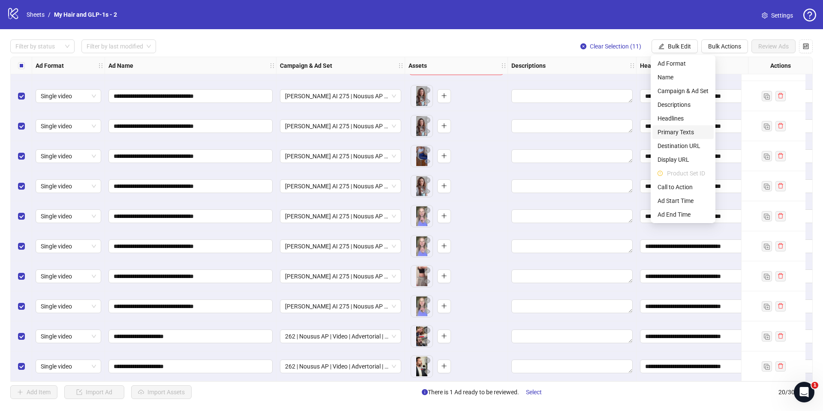
click at [679, 131] on span "Primary Texts" at bounding box center [682, 131] width 51 height 9
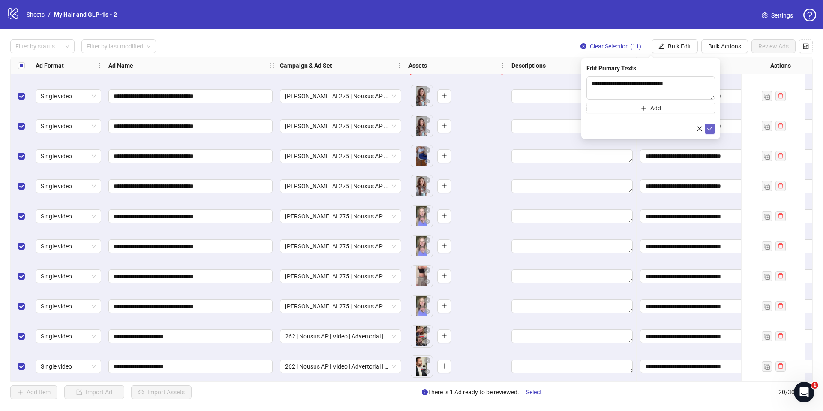
click at [713, 128] on button "submit" at bounding box center [710, 128] width 10 height 10
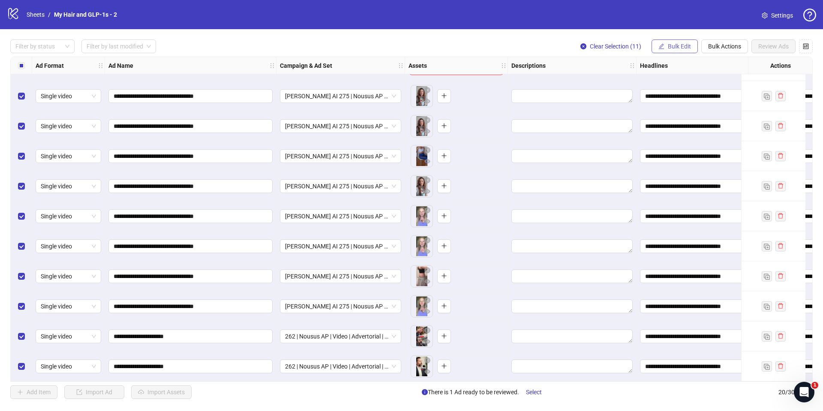
click at [689, 51] on button "Bulk Edit" at bounding box center [674, 46] width 46 height 14
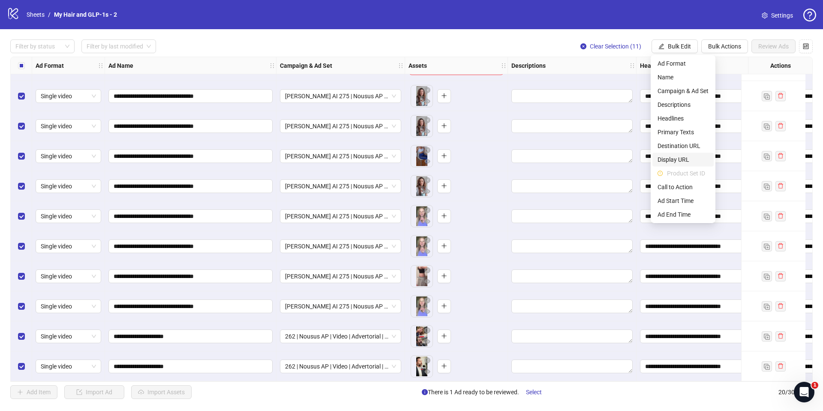
click at [681, 162] on span "Display URL" at bounding box center [682, 159] width 51 height 9
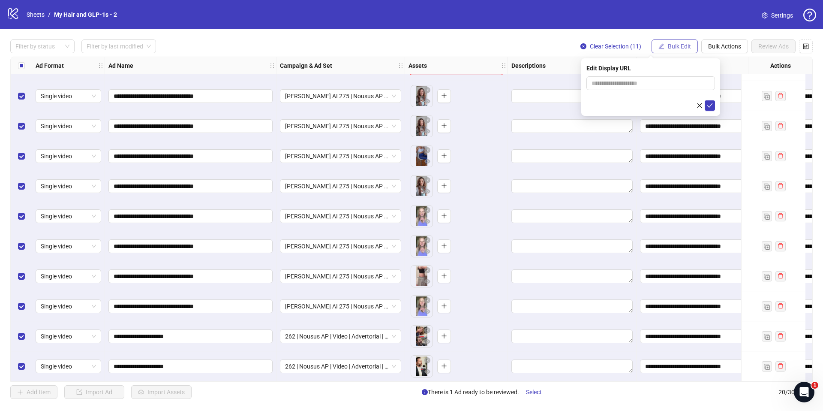
click at [678, 48] on span "Bulk Edit" at bounding box center [679, 46] width 23 height 7
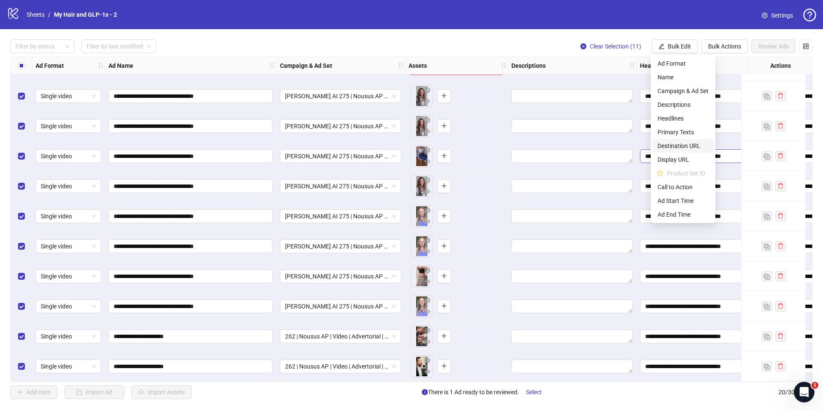
click at [677, 147] on span "Destination URL" at bounding box center [682, 145] width 51 height 9
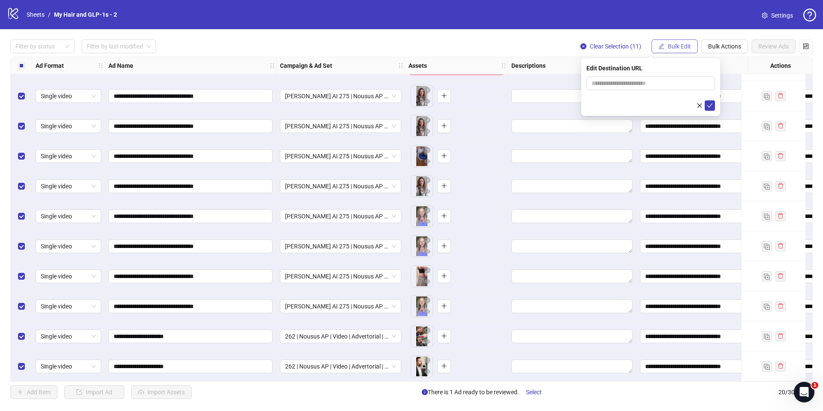
click at [683, 45] on span "Bulk Edit" at bounding box center [679, 46] width 23 height 7
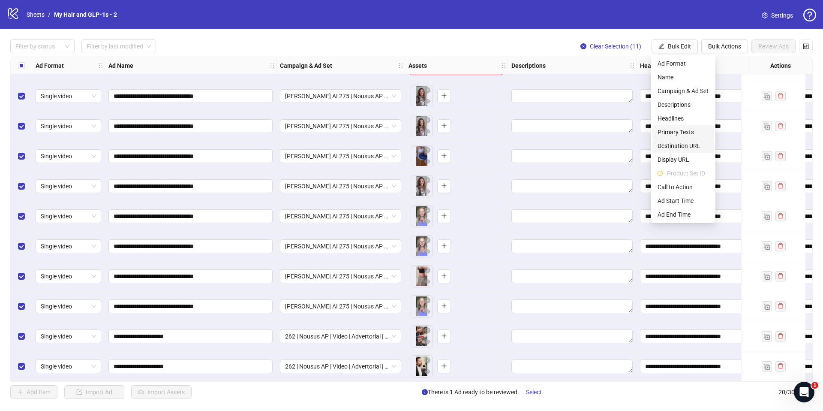
click at [684, 141] on span "Destination URL" at bounding box center [682, 145] width 51 height 9
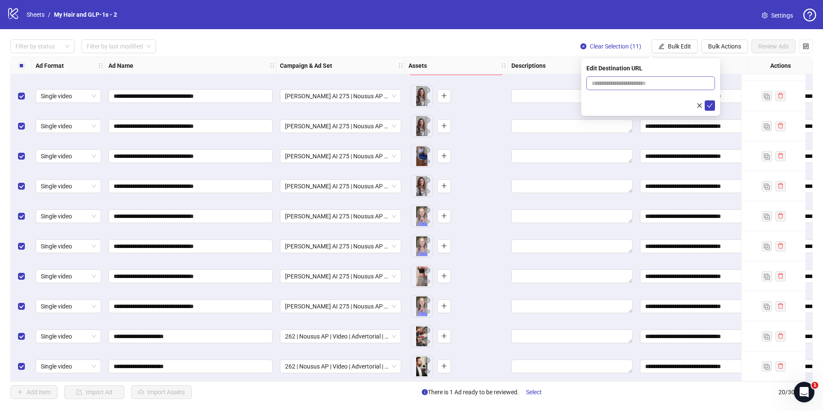
drag, startPoint x: 589, startPoint y: 91, endPoint x: 593, endPoint y: 88, distance: 4.6
click at [590, 90] on form at bounding box center [650, 93] width 129 height 34
click at [594, 86] on input "text" at bounding box center [646, 82] width 111 height 9
paste input "**********"
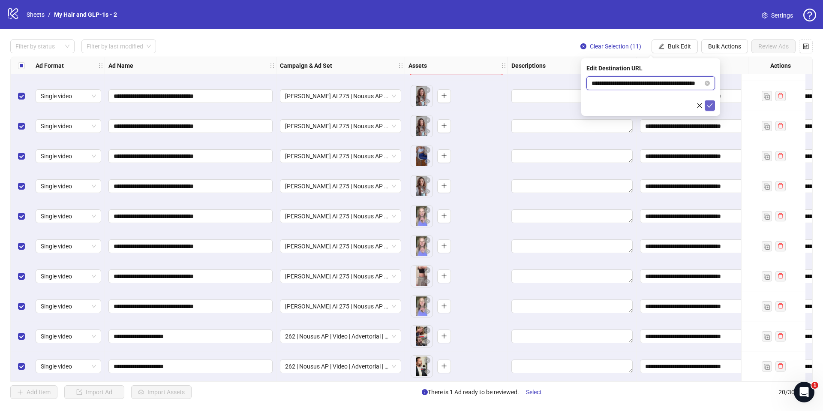
type input "**********"
click at [708, 108] on icon "check" at bounding box center [710, 105] width 6 height 6
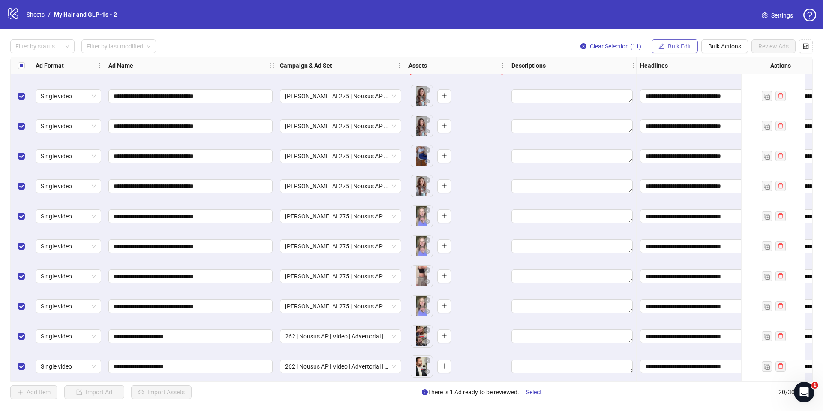
click at [679, 51] on button "Bulk Edit" at bounding box center [674, 46] width 46 height 14
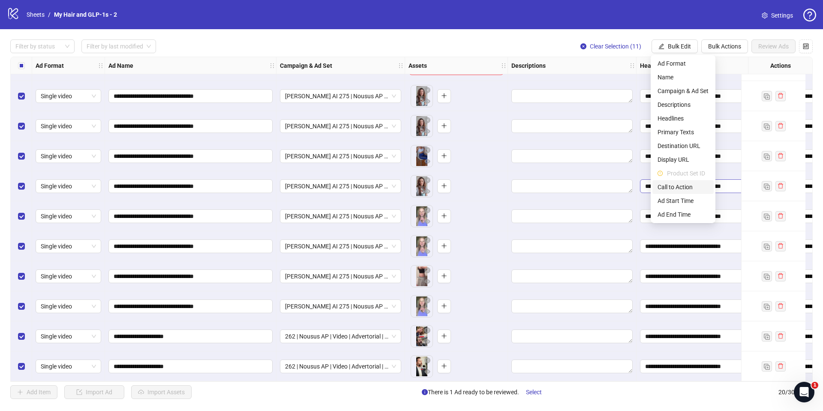
click at [681, 185] on span "Call to Action" at bounding box center [682, 186] width 51 height 9
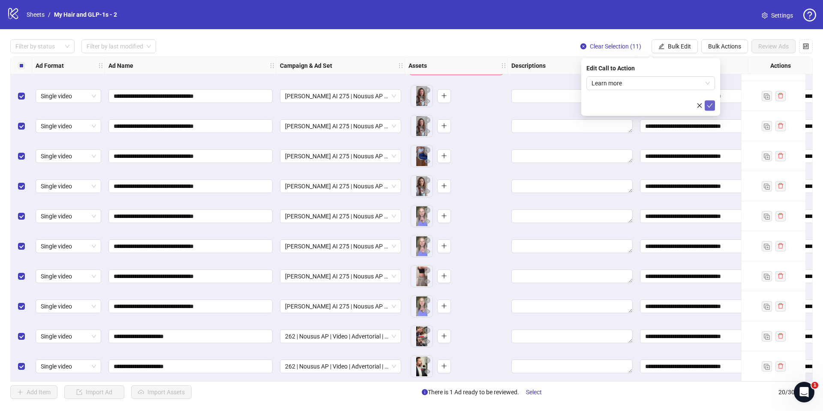
click at [707, 107] on icon "check" at bounding box center [710, 105] width 6 height 6
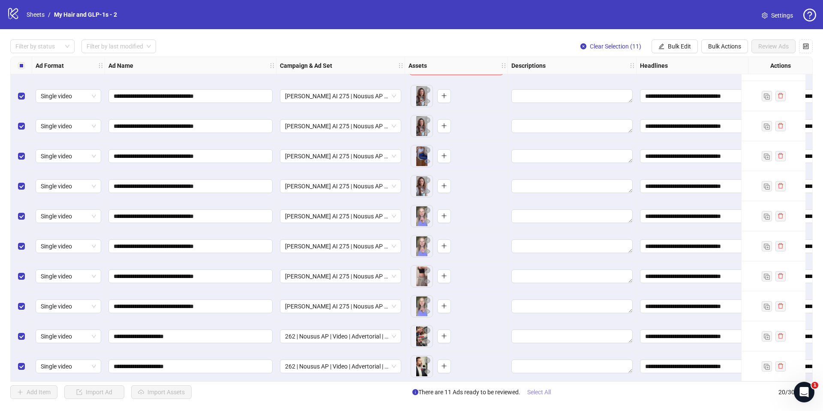
click at [537, 394] on span "Select All" at bounding box center [539, 391] width 24 height 7
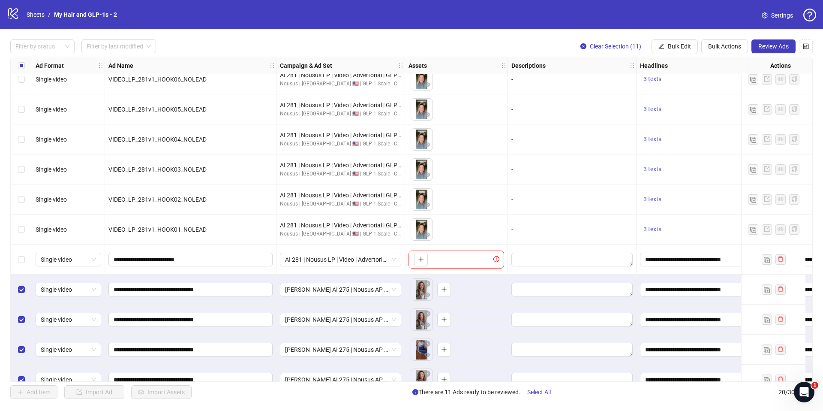
scroll to position [61, 0]
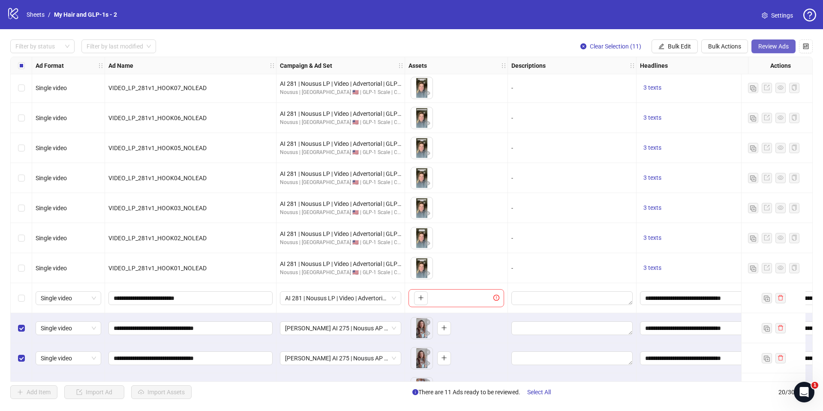
click at [768, 45] on span "Review Ads" at bounding box center [773, 46] width 30 height 7
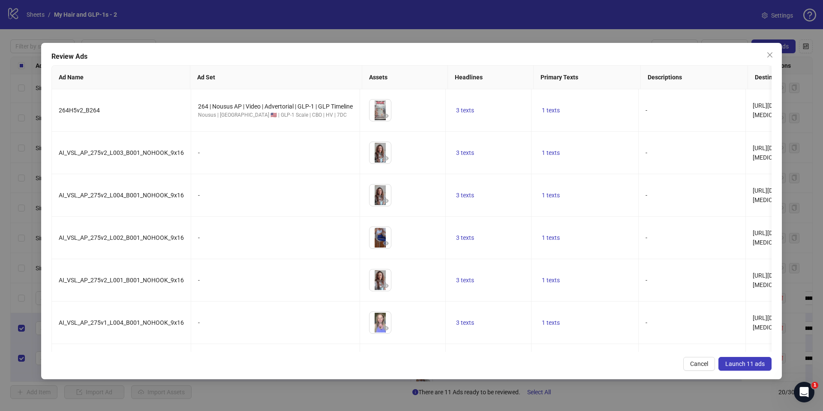
click at [748, 361] on span "Launch 11 ads" at bounding box center [744, 363] width 39 height 7
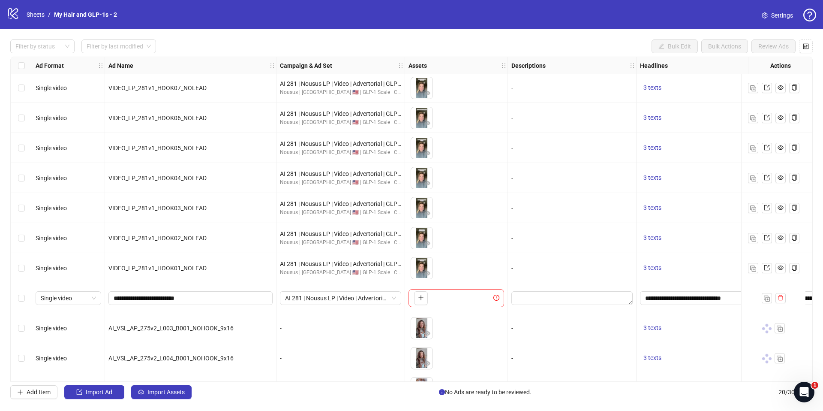
scroll to position [297, 0]
